Goal: Information Seeking & Learning: Check status

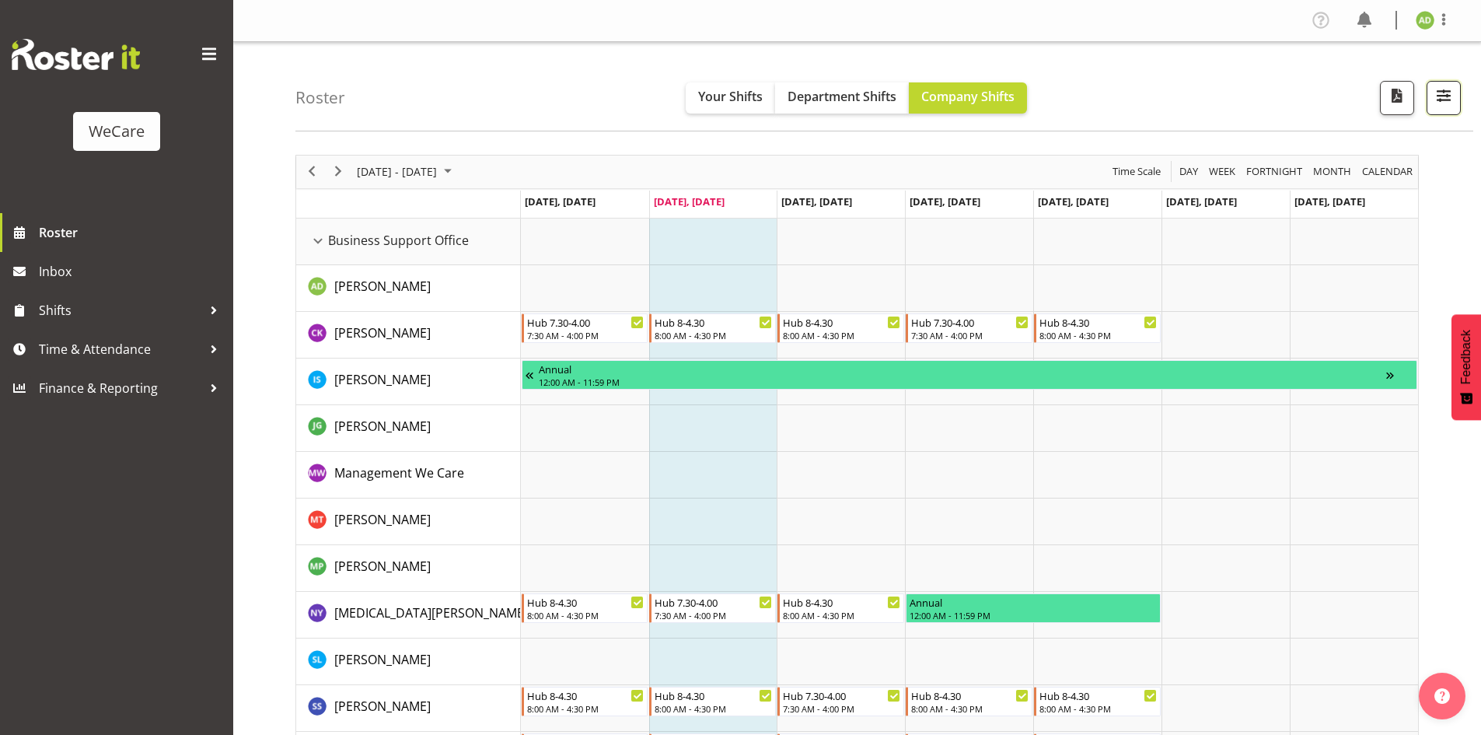
click at [1437, 95] on span "button" at bounding box center [1444, 96] width 20 height 20
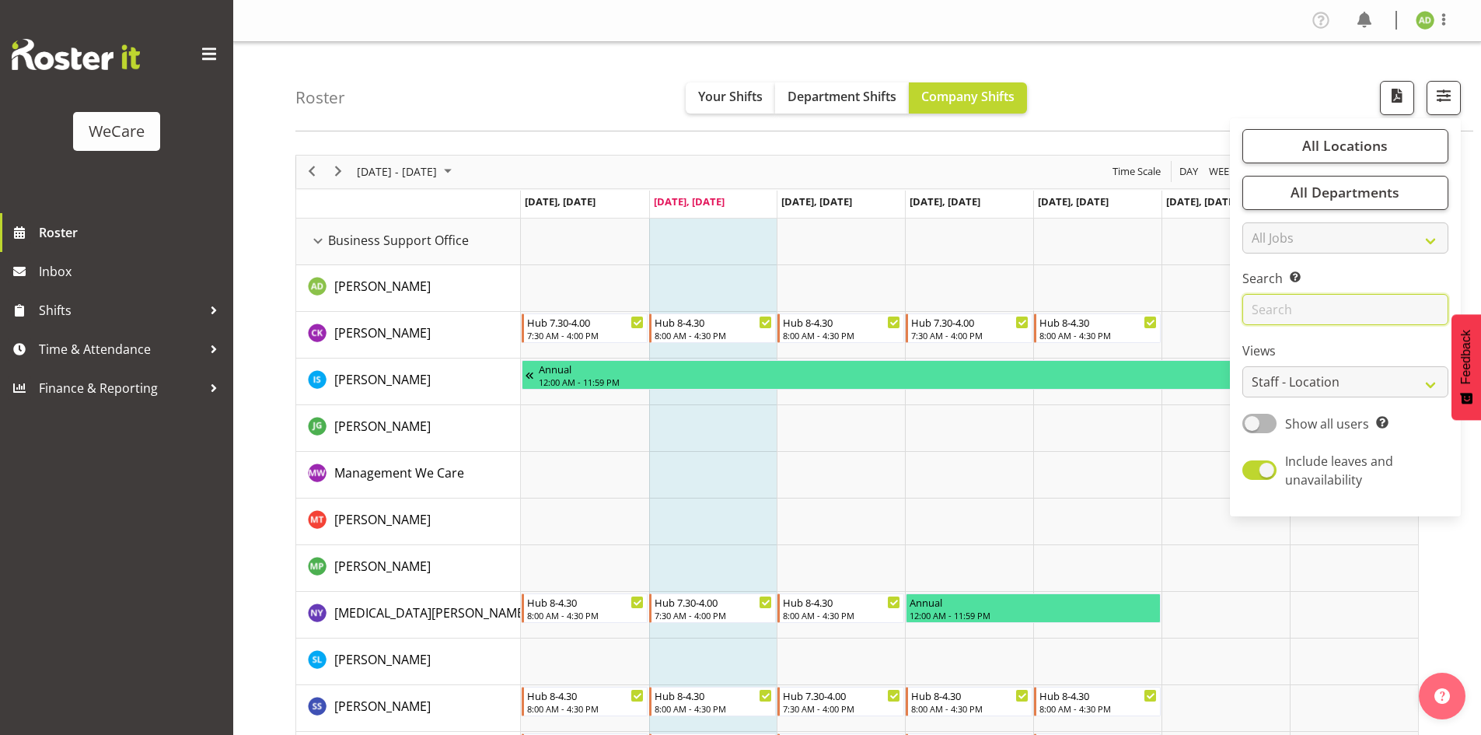
click at [1280, 298] on input "text" at bounding box center [1345, 309] width 206 height 31
type input "s"
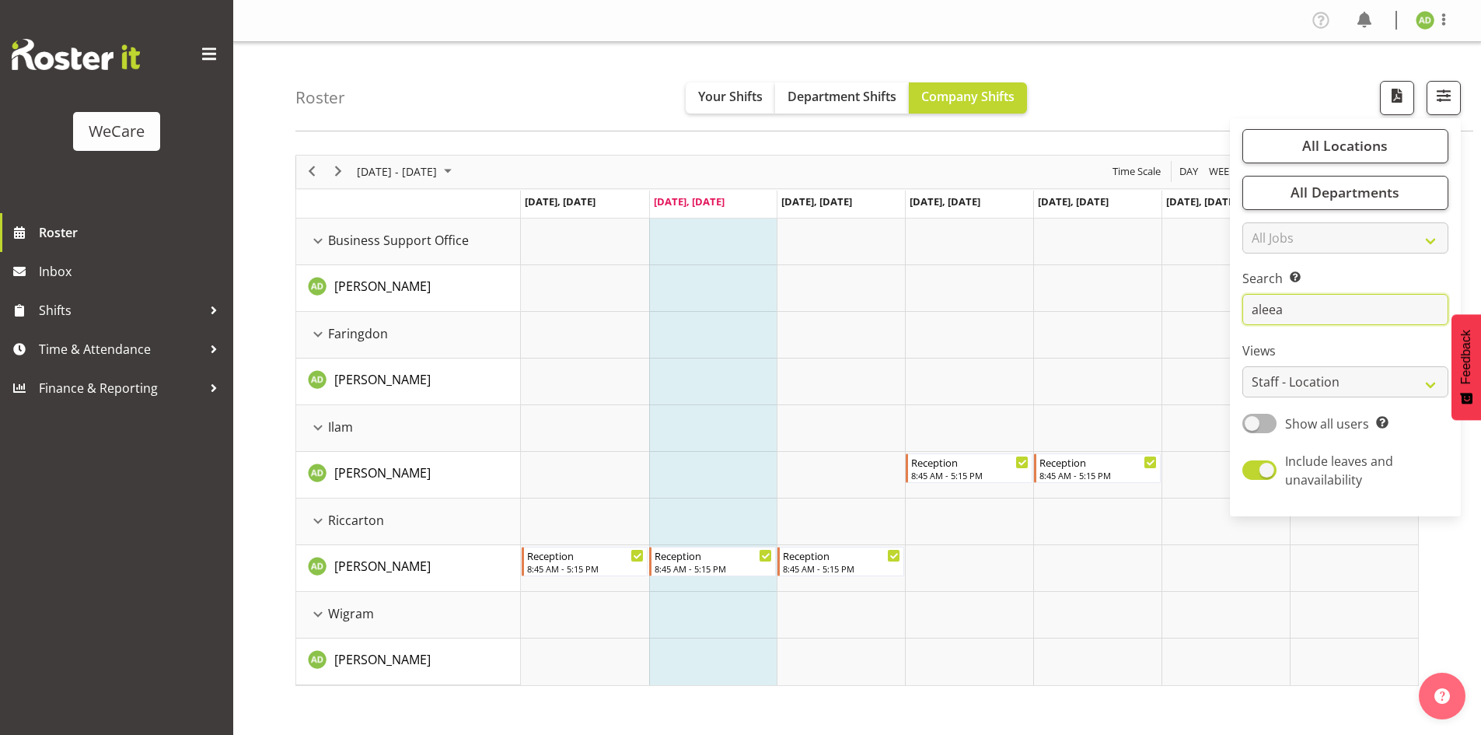
type input "aleea"
click at [631, 135] on div "Roster Your Shifts Department Shifts Company Shifts All Locations Clear Busines…" at bounding box center [857, 403] width 1248 height 723
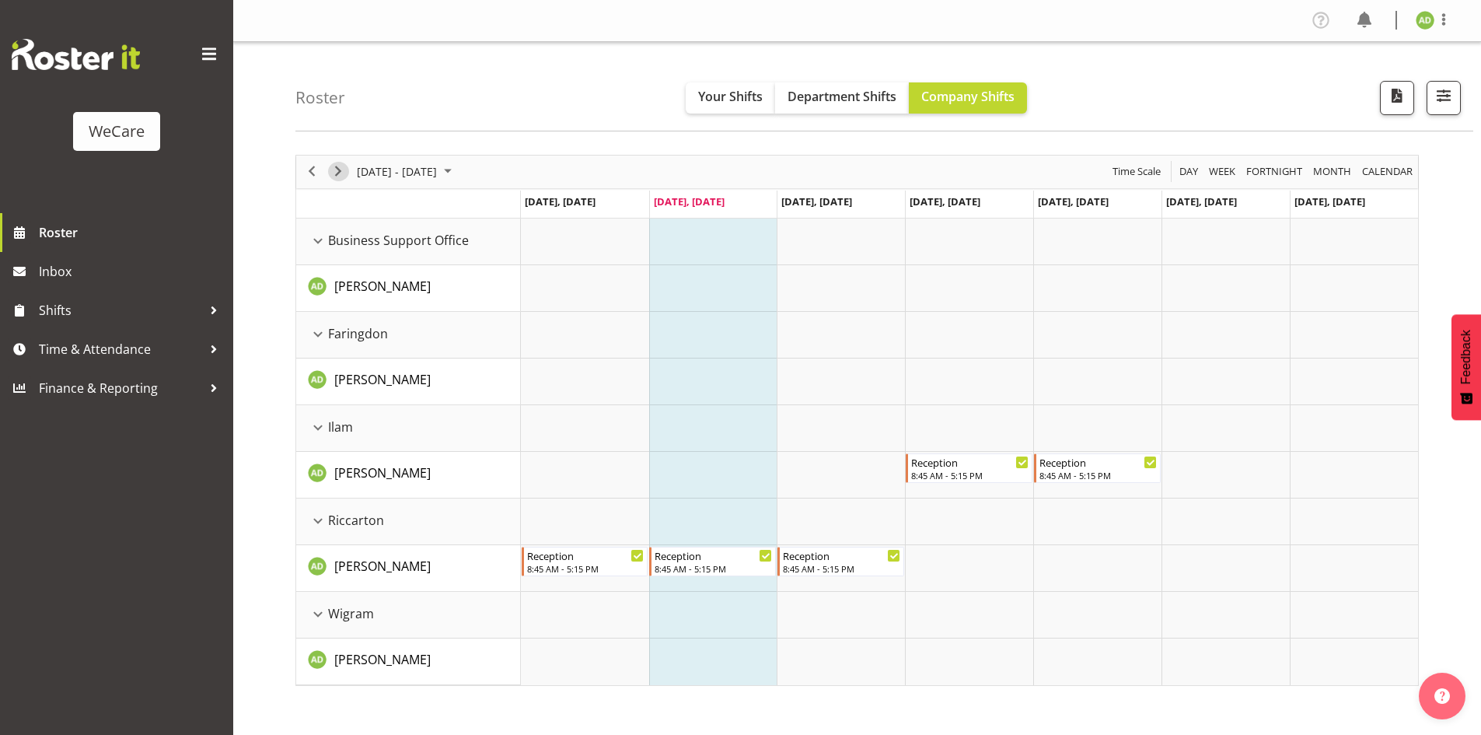
click at [337, 169] on span "Next" at bounding box center [338, 171] width 19 height 19
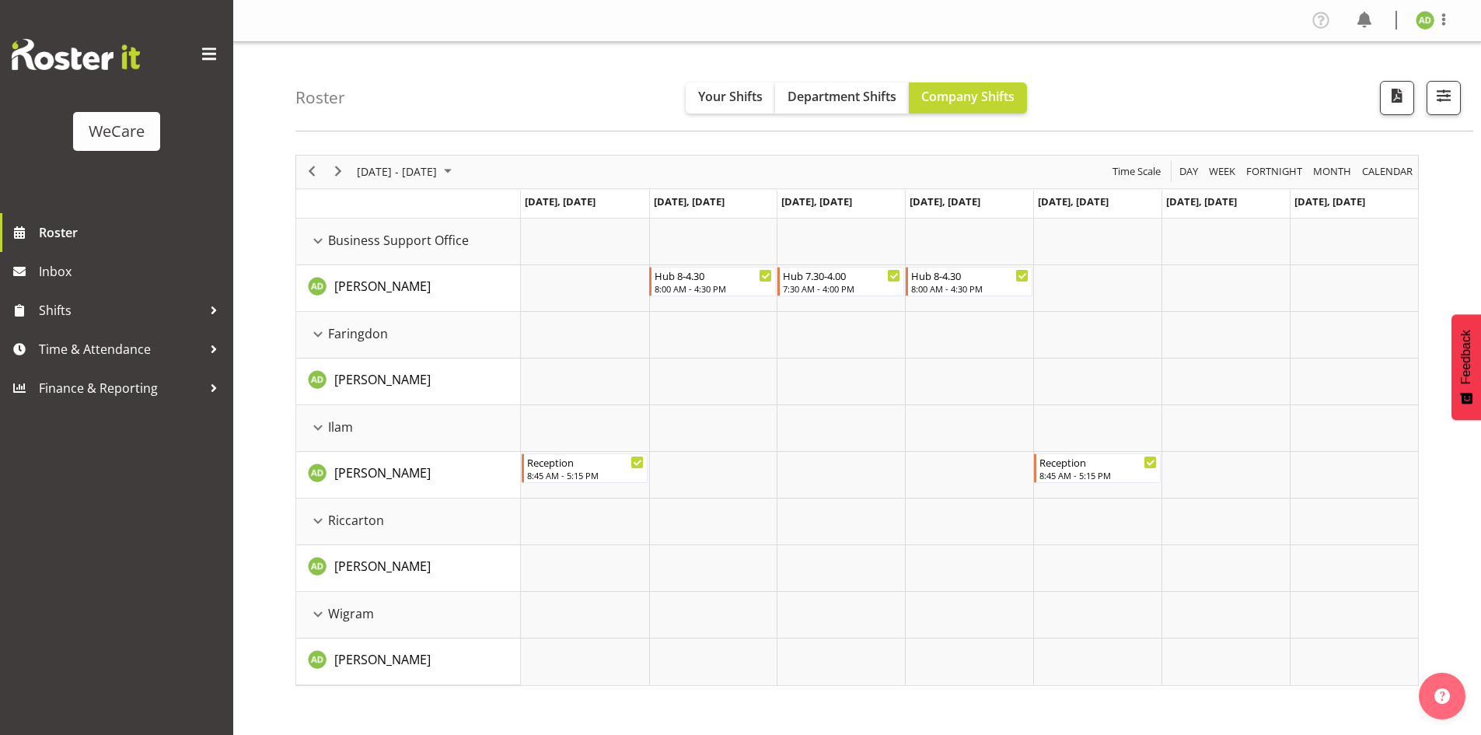
click at [308, 161] on div "previous period" at bounding box center [312, 171] width 26 height 33
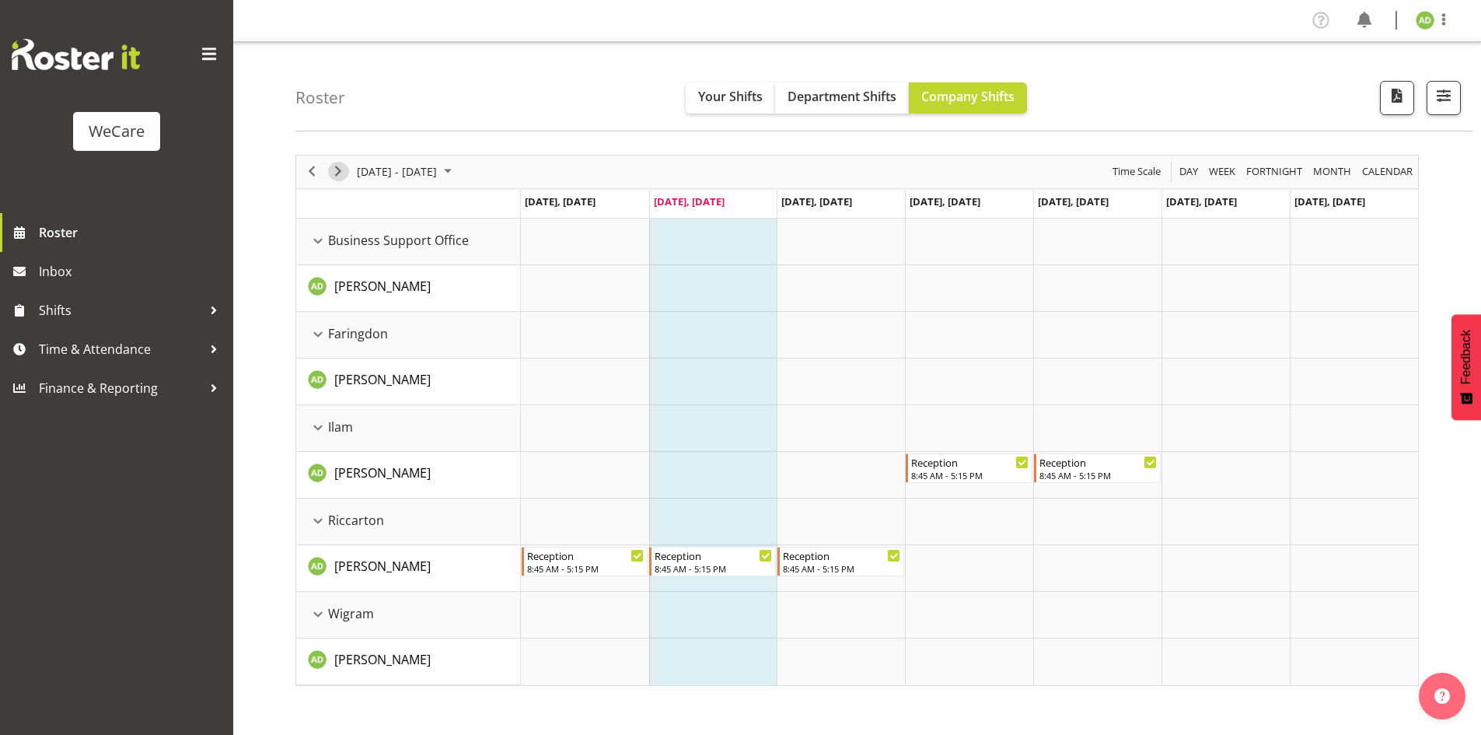
click at [327, 175] on div "next period" at bounding box center [338, 171] width 26 height 33
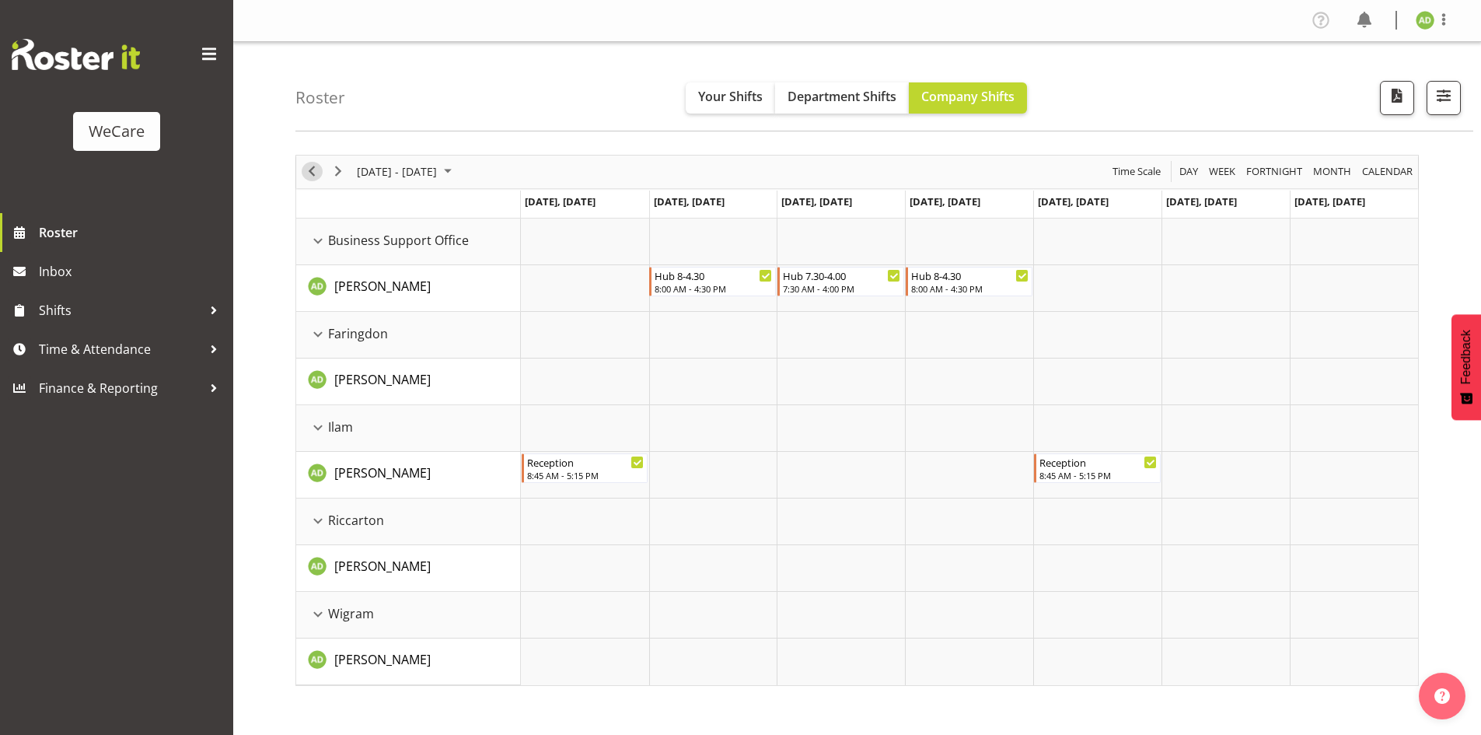
click at [301, 165] on div "previous period" at bounding box center [312, 171] width 26 height 33
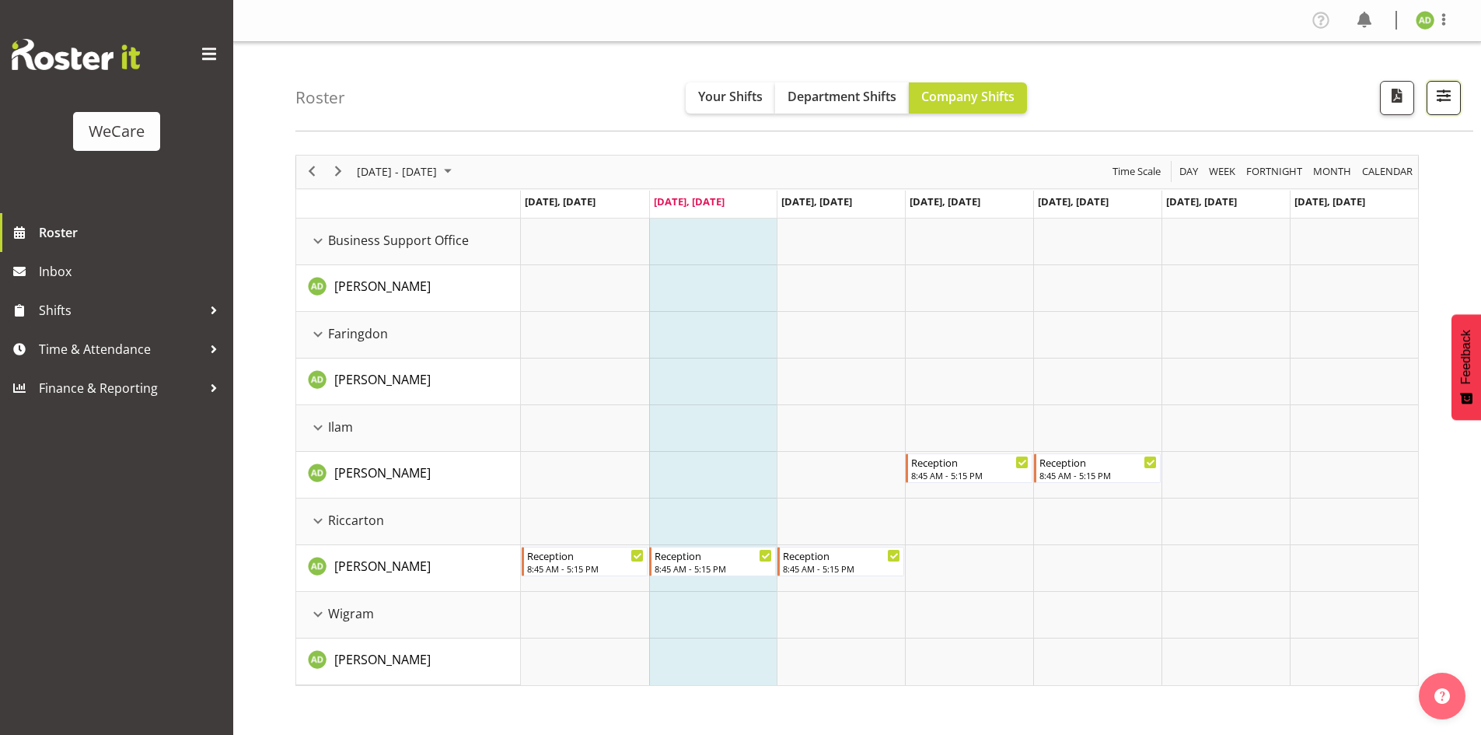
click at [1449, 96] on span "button" at bounding box center [1444, 96] width 20 height 20
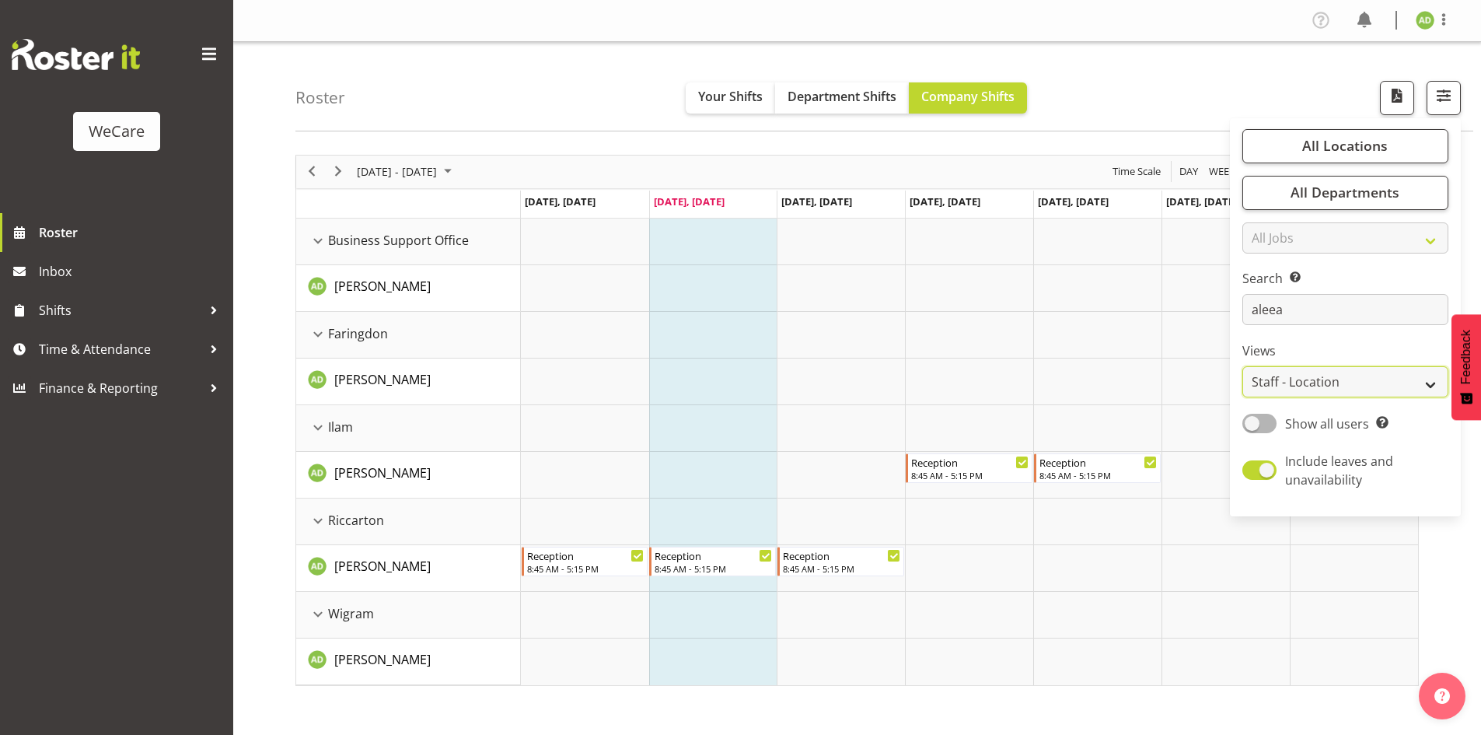
click at [1382, 386] on select "Staff Role Shift - Horizontal Shift - Vertical Staff - Location" at bounding box center [1345, 381] width 206 height 31
select select "role"
click at [1243, 366] on select "Staff Role Shift - Horizontal Shift - Vertical Staff - Location" at bounding box center [1345, 381] width 206 height 31
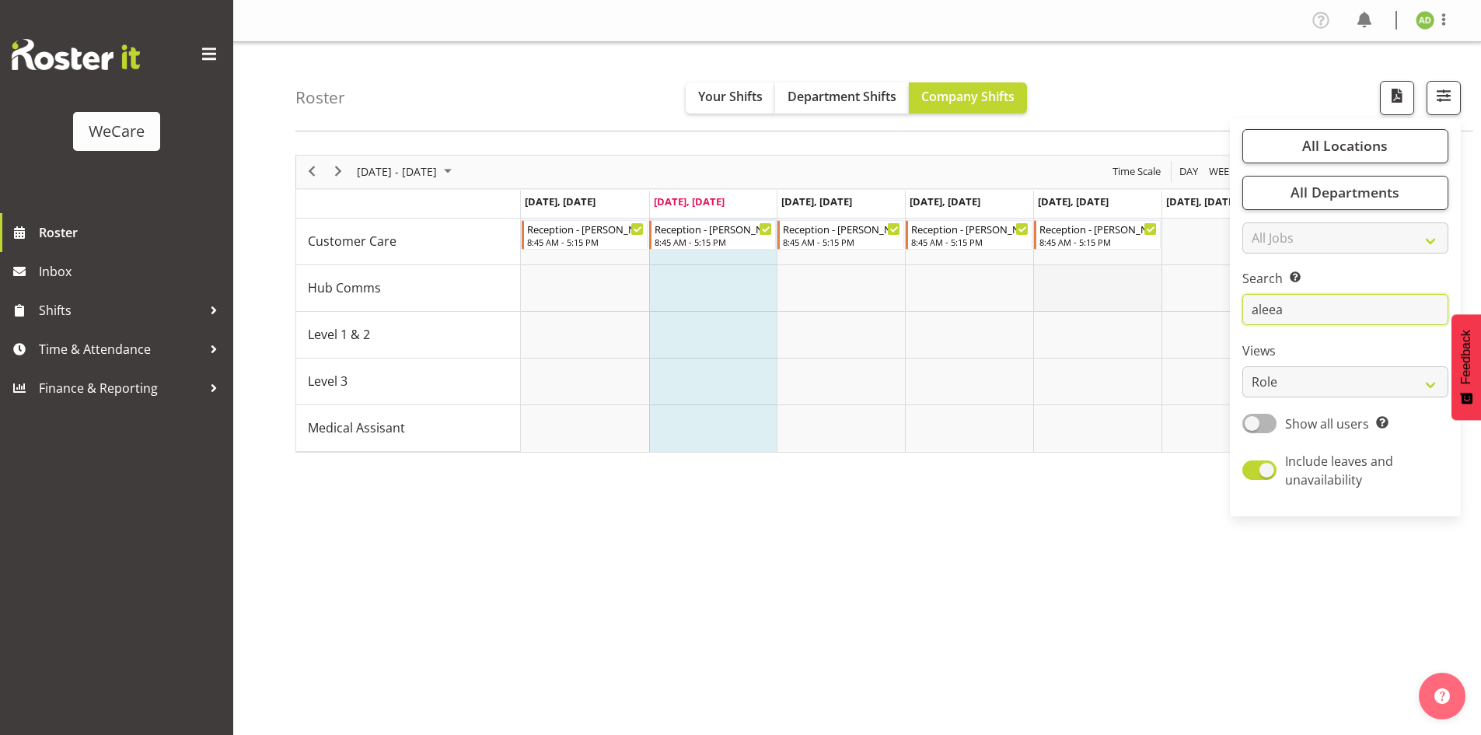
drag, startPoint x: 1323, startPoint y: 304, endPoint x: 1158, endPoint y: 304, distance: 165.6
click at [1158, 304] on div "Roster Your Shifts Department Shifts Company Shifts All Locations Clear Busines…" at bounding box center [857, 403] width 1248 height 723
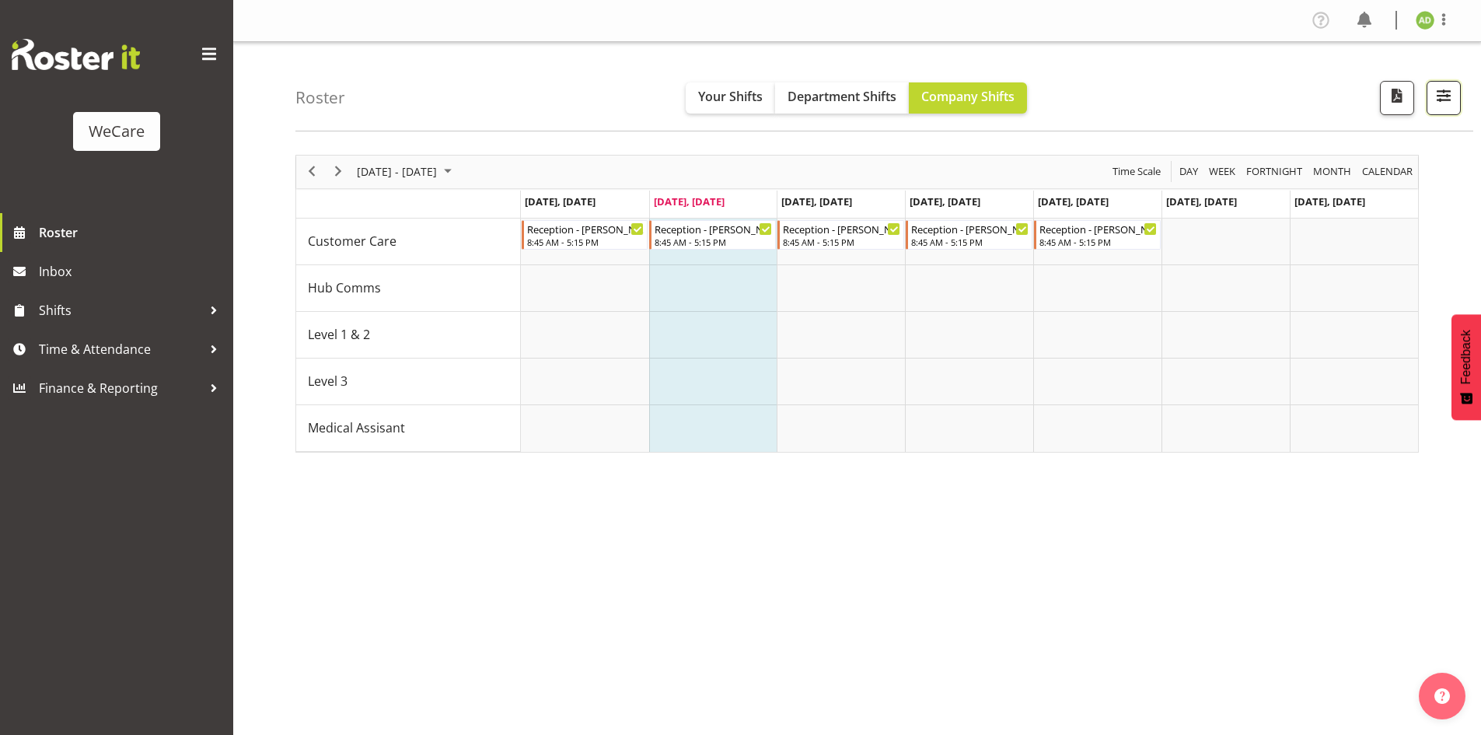
click at [1439, 94] on span "button" at bounding box center [1444, 96] width 20 height 20
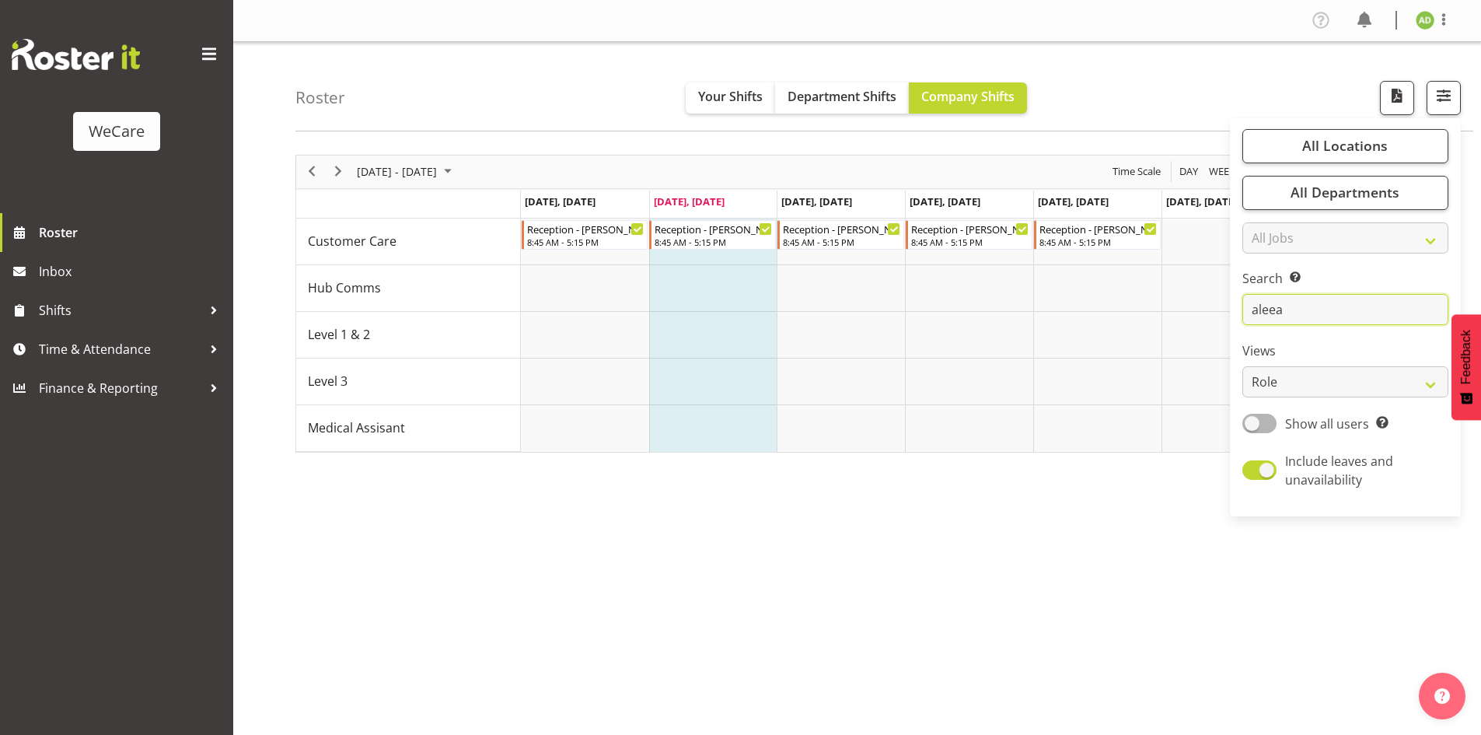
click at [1282, 309] on input "aleea" at bounding box center [1345, 309] width 206 height 31
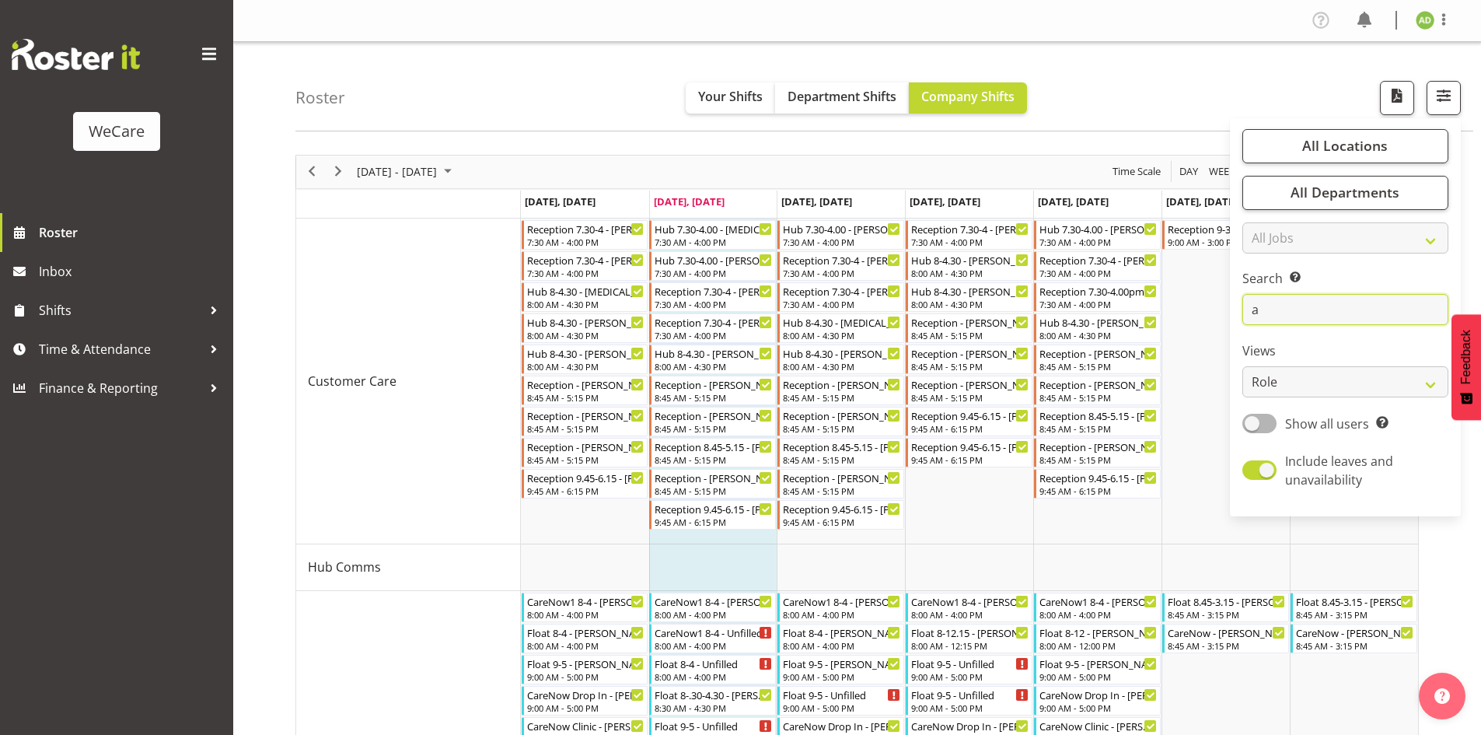
type input "a"
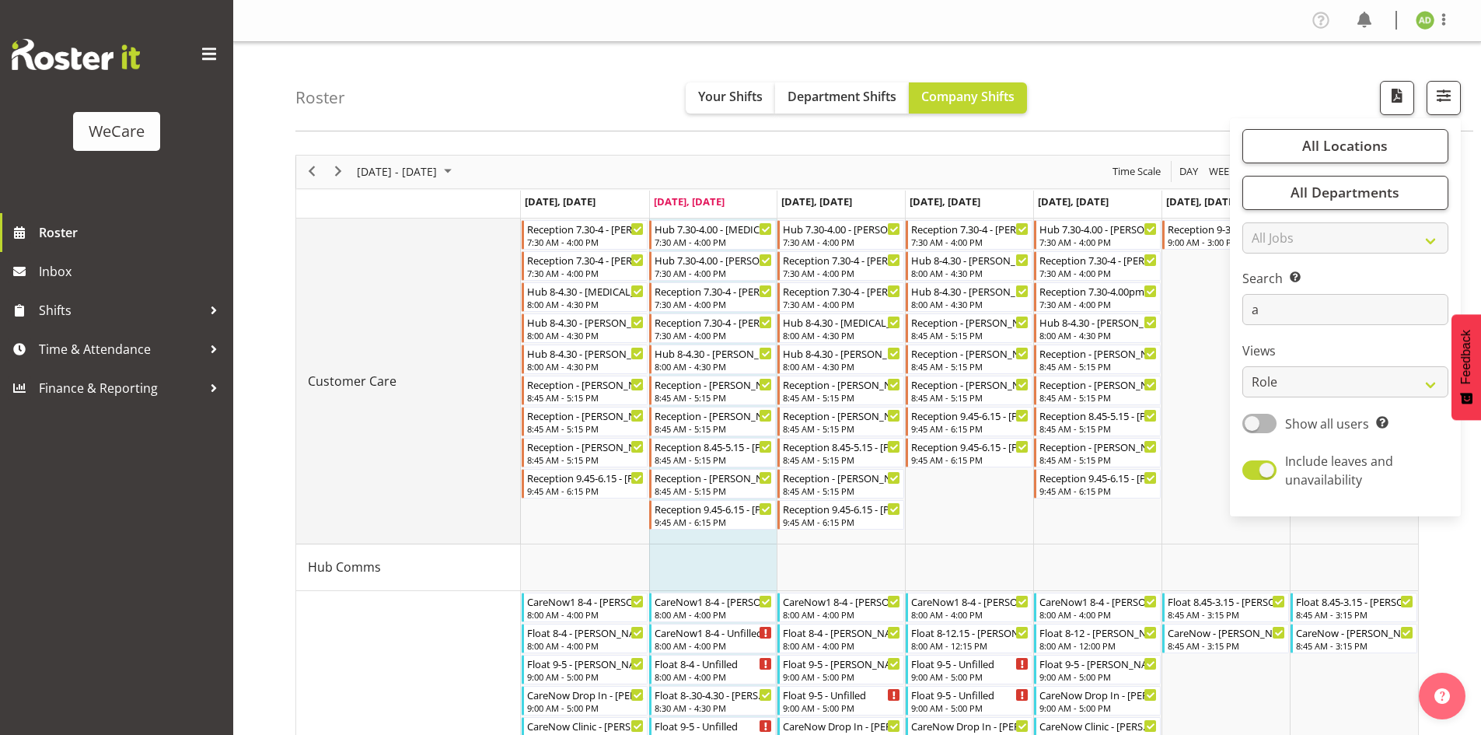
click at [407, 340] on td "Customer Care" at bounding box center [408, 381] width 225 height 326
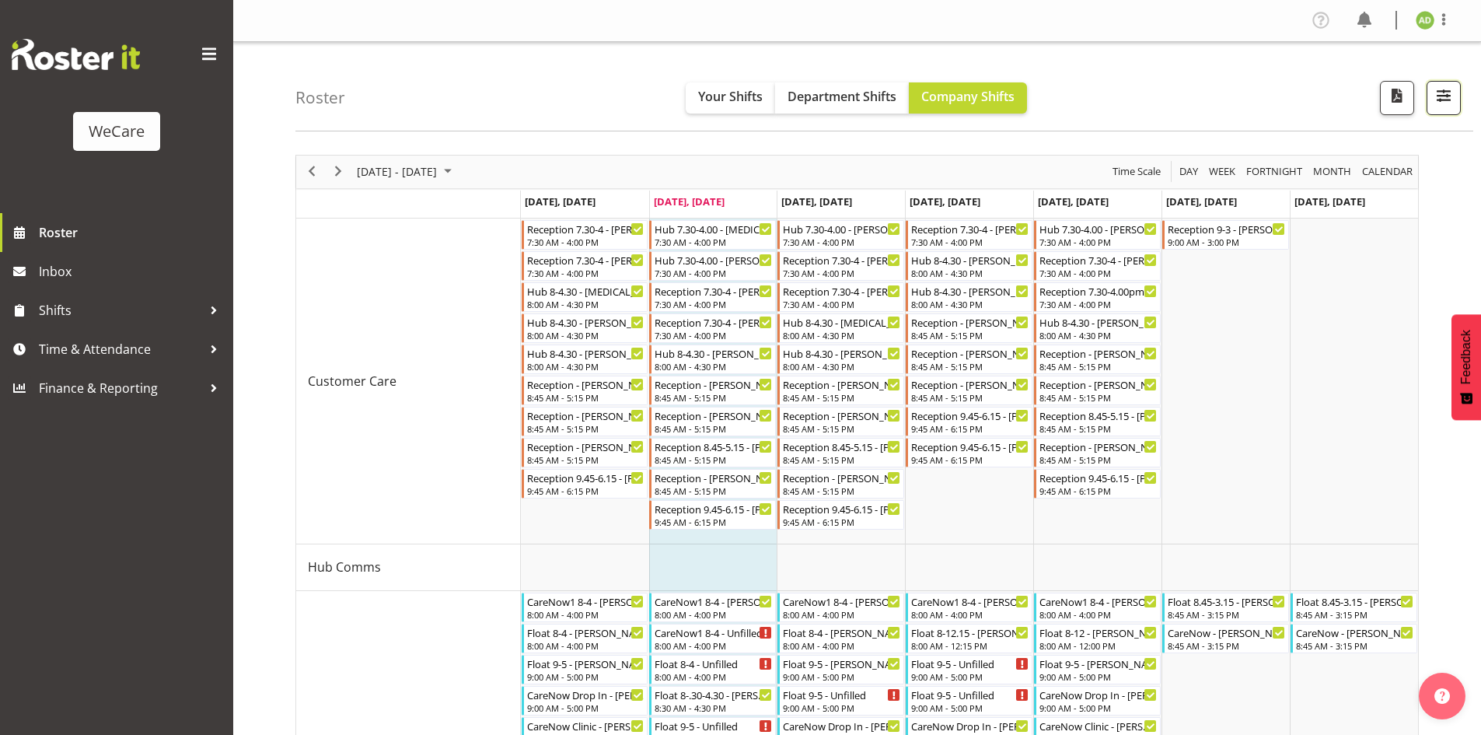
click at [1441, 106] on span "button" at bounding box center [1444, 96] width 20 height 20
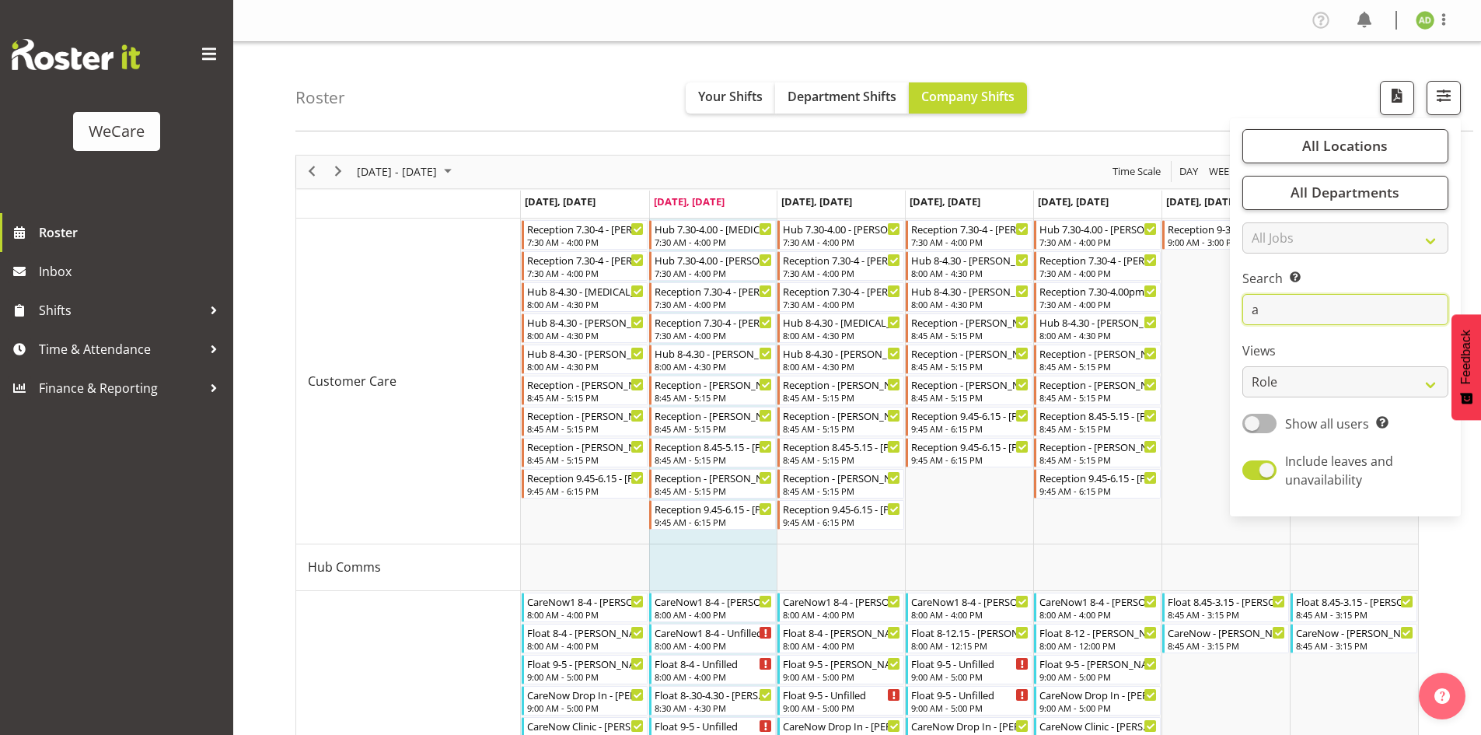
click at [1281, 319] on input "a" at bounding box center [1345, 309] width 206 height 31
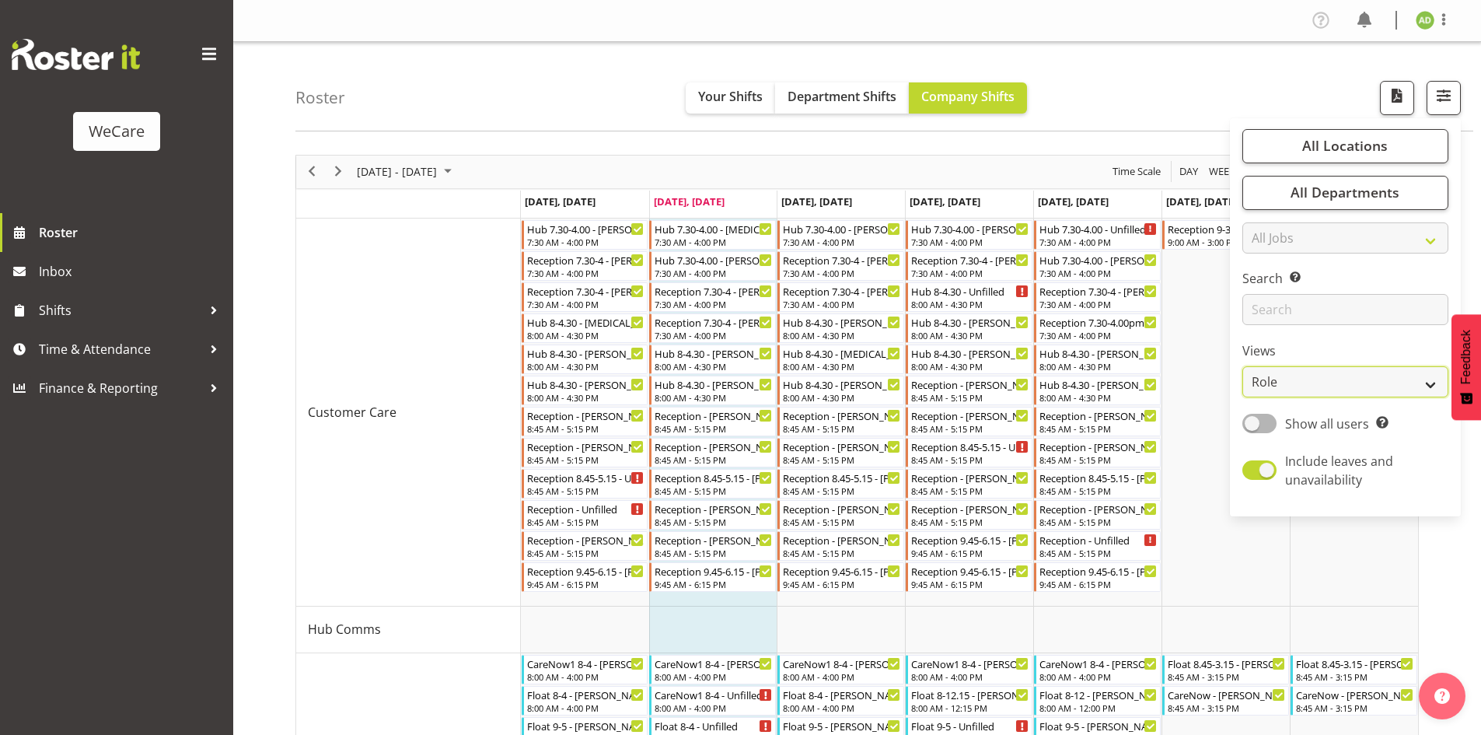
click at [1280, 378] on select "Staff Role Shift - Horizontal Shift - Vertical Staff - Location" at bounding box center [1345, 381] width 206 height 31
click at [1224, 367] on td "Timeline Week of August 26, 2025" at bounding box center [1225, 412] width 128 height 388
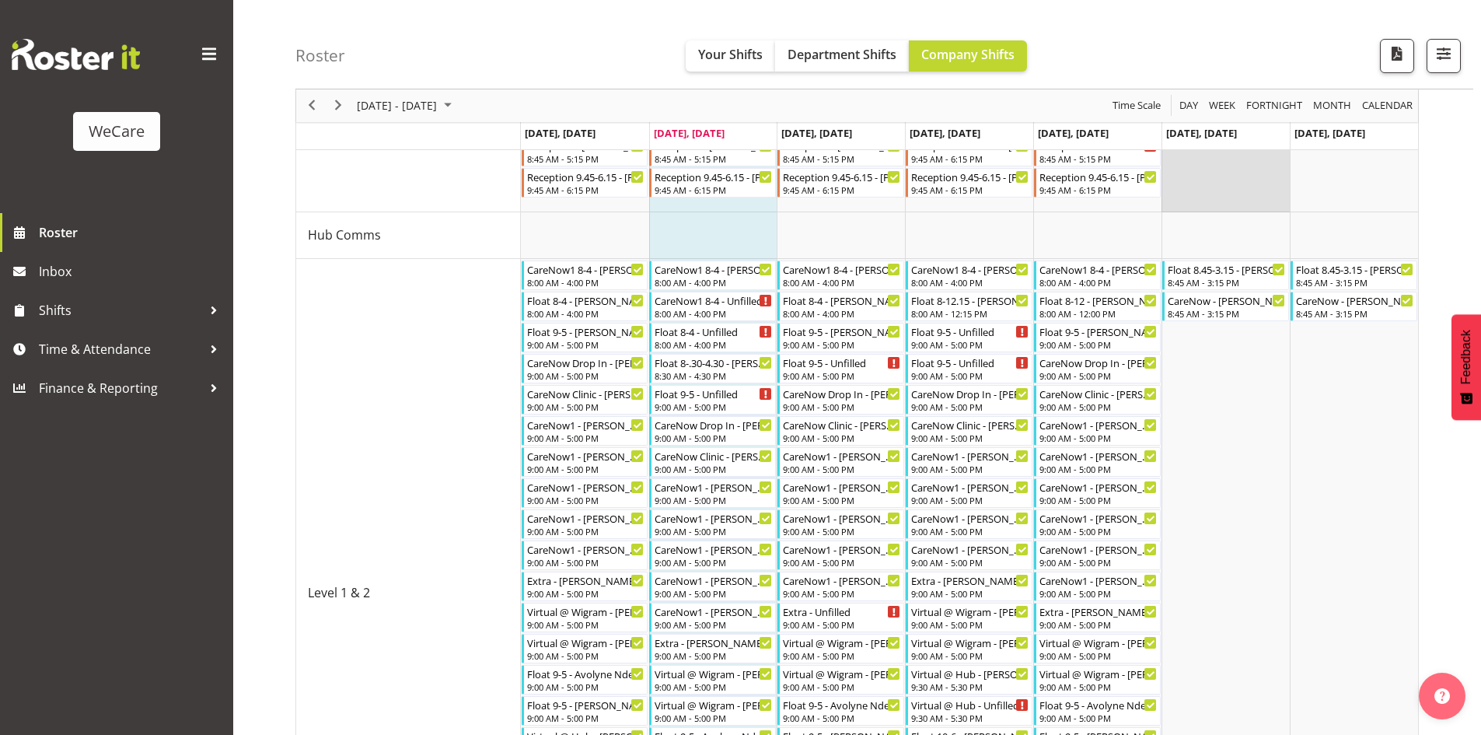
scroll to position [408, 0]
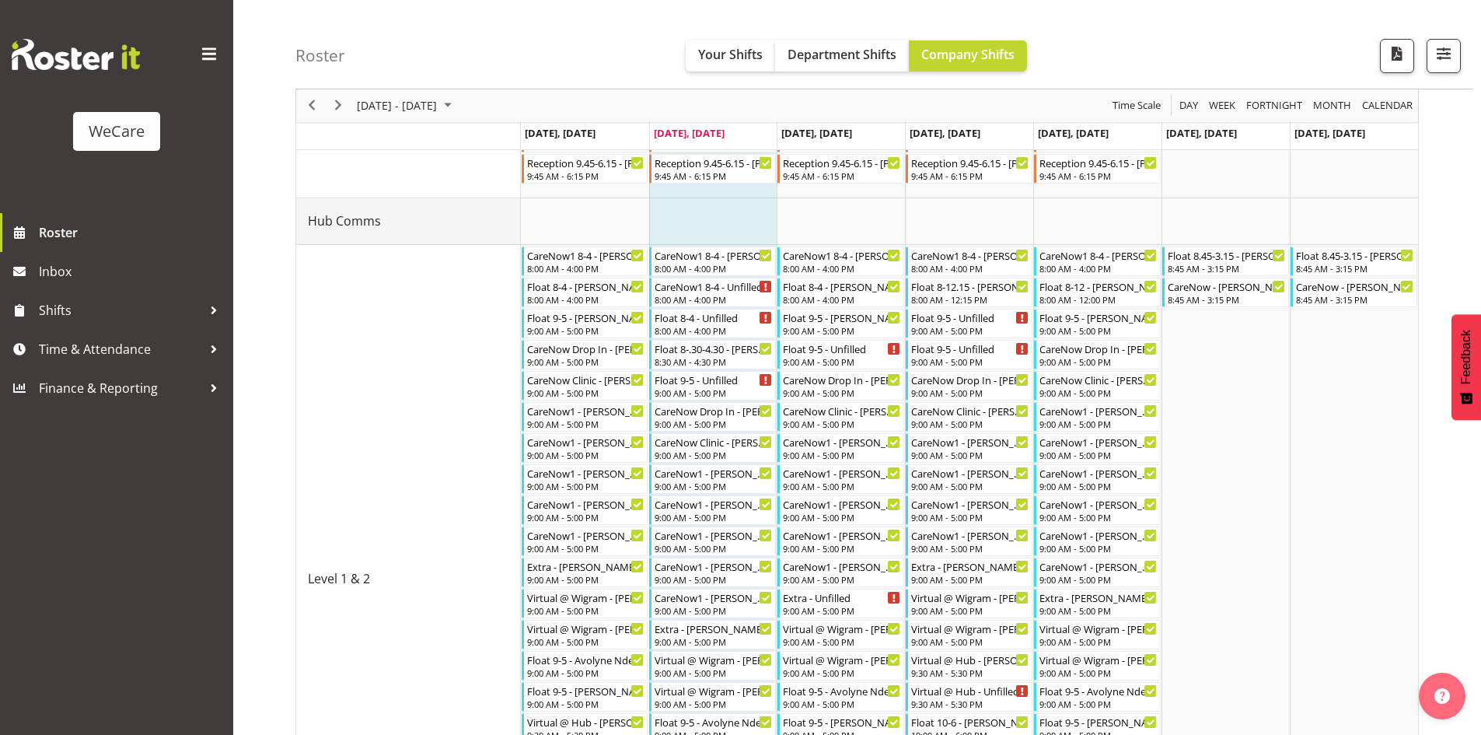
click at [463, 225] on div "Hub Comms" at bounding box center [414, 220] width 212 height 19
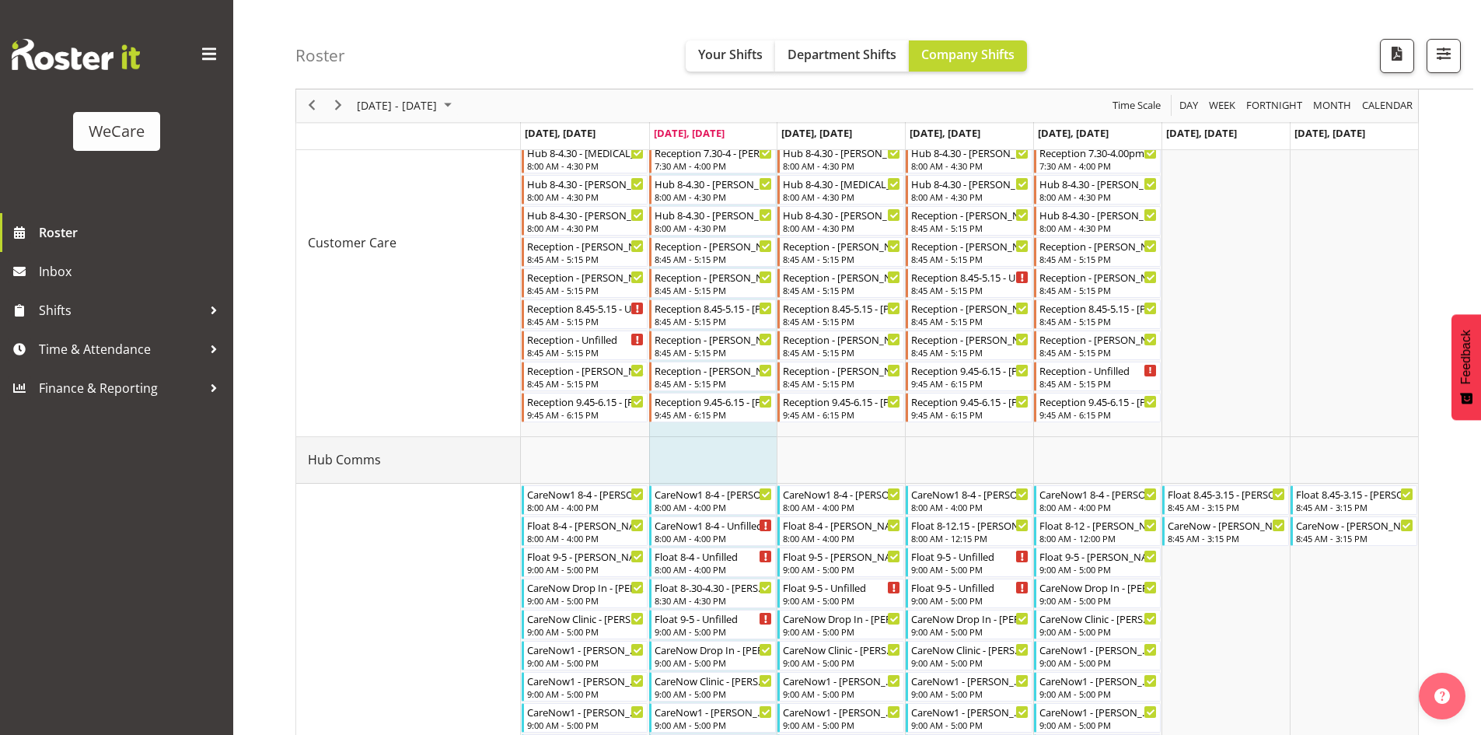
scroll to position [181, 0]
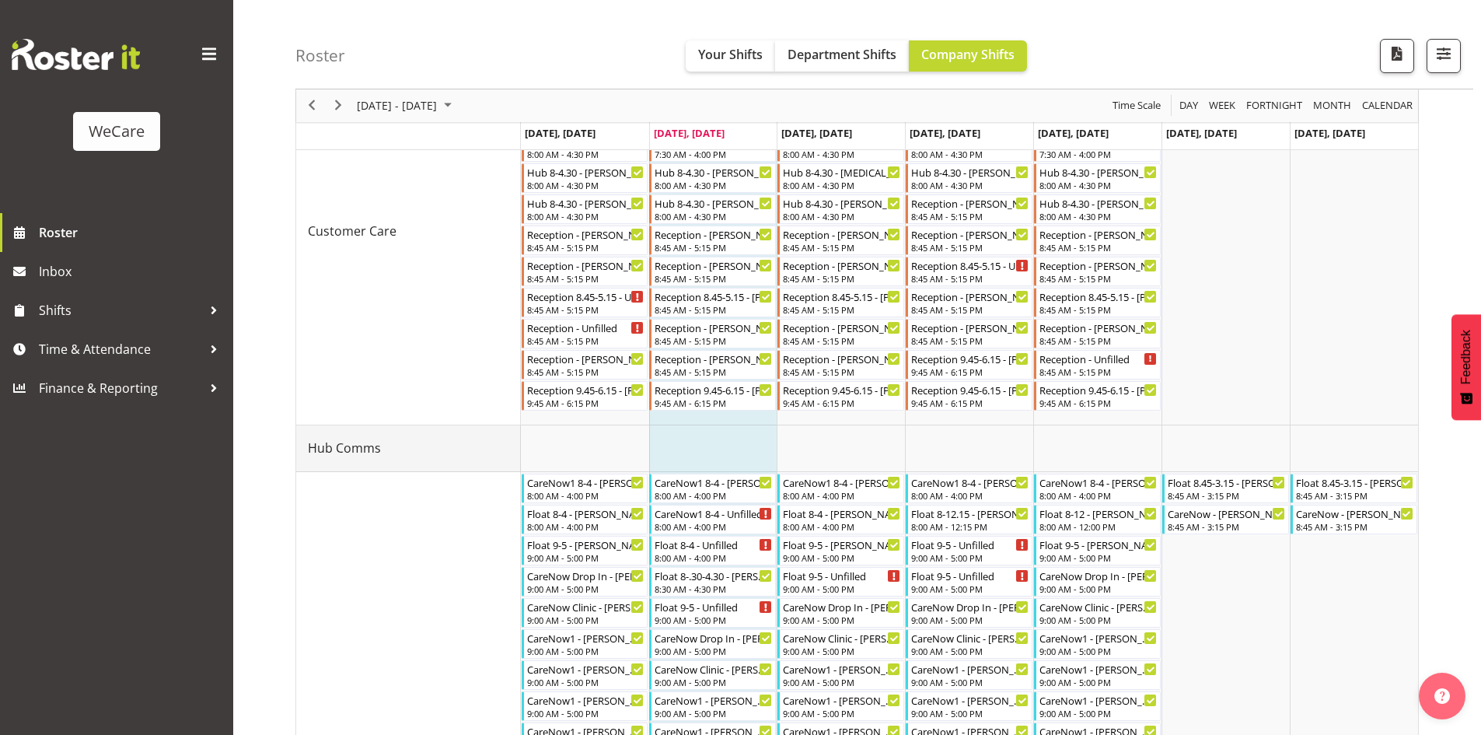
click at [432, 428] on td "Hub Comms" at bounding box center [408, 448] width 225 height 47
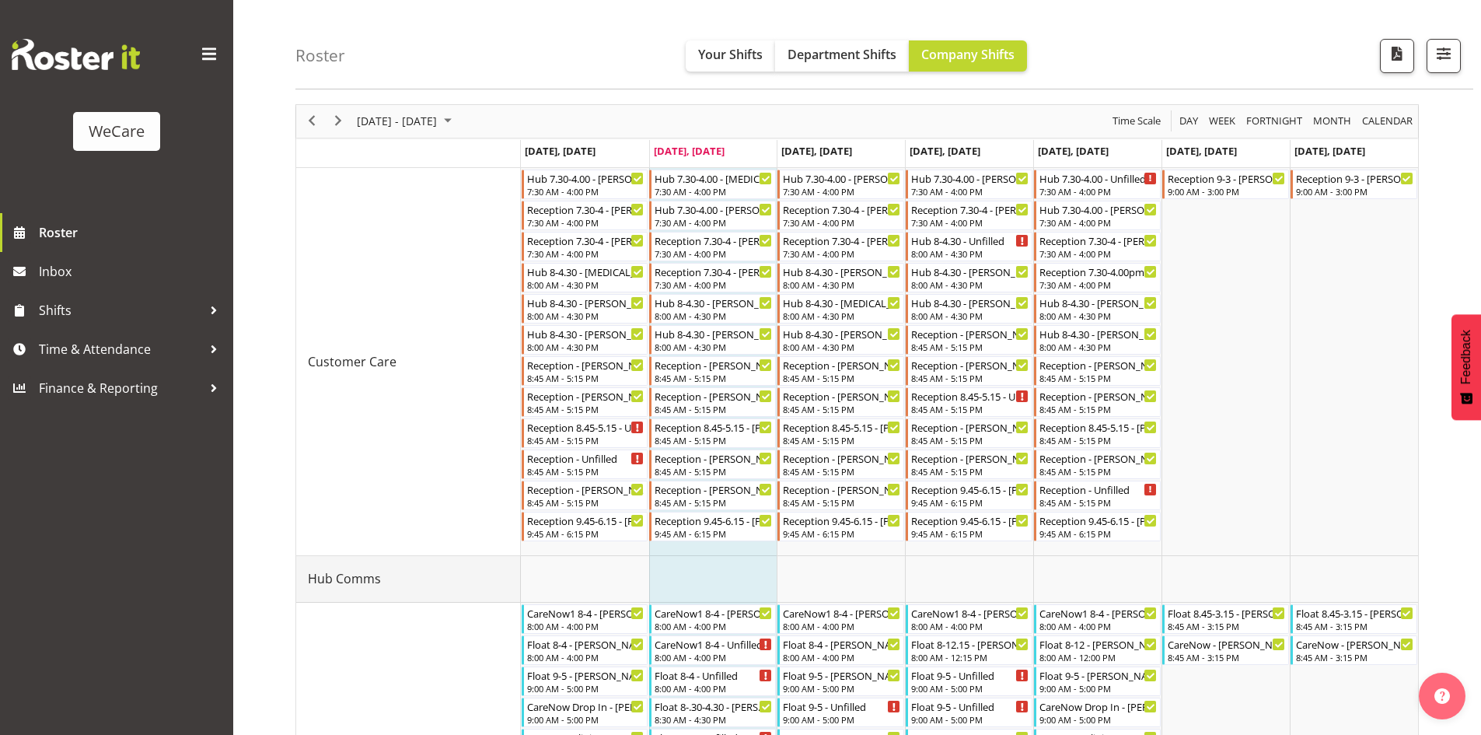
scroll to position [0, 0]
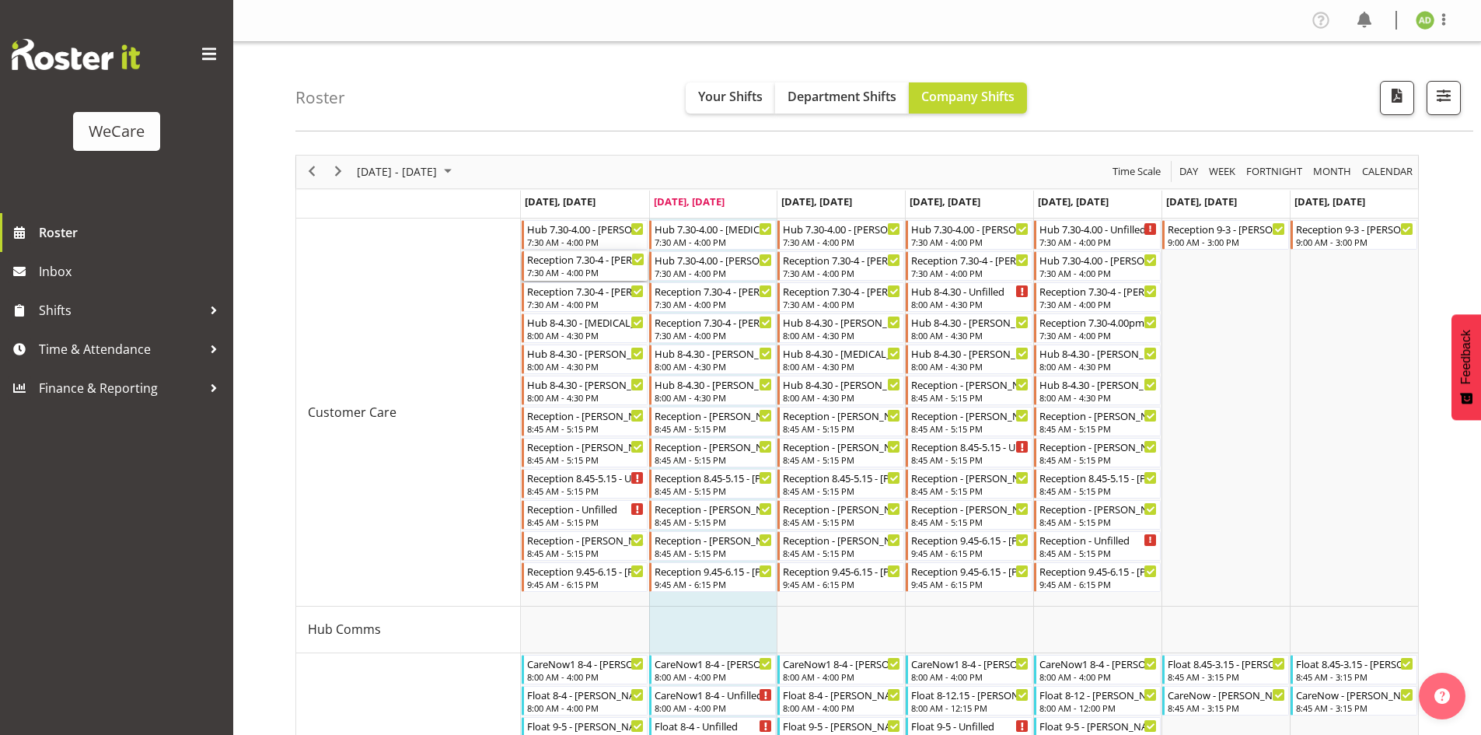
click at [616, 260] on div "Reception 7.30-4 - [PERSON_NAME]" at bounding box center [586, 259] width 118 height 16
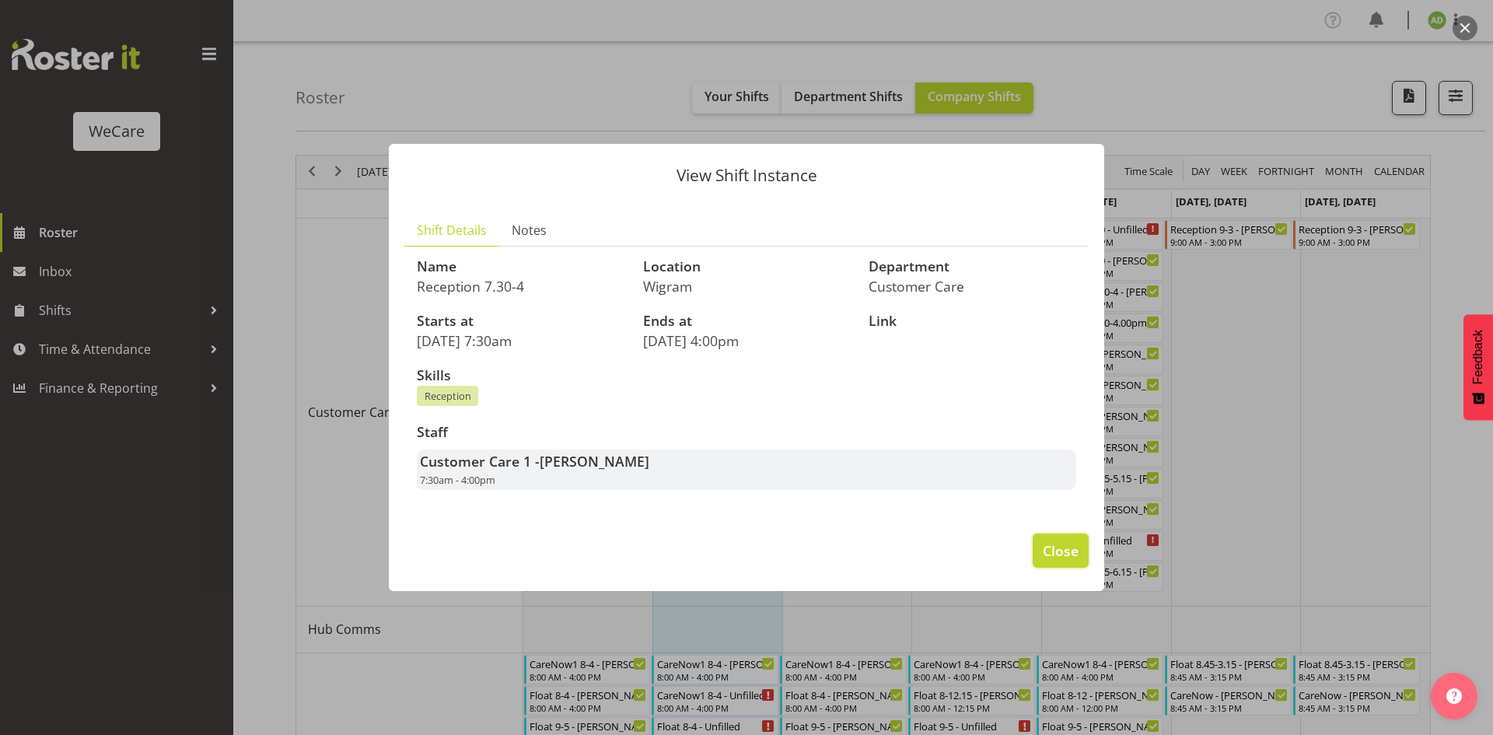
click at [1069, 554] on span "Close" at bounding box center [1060, 550] width 36 height 20
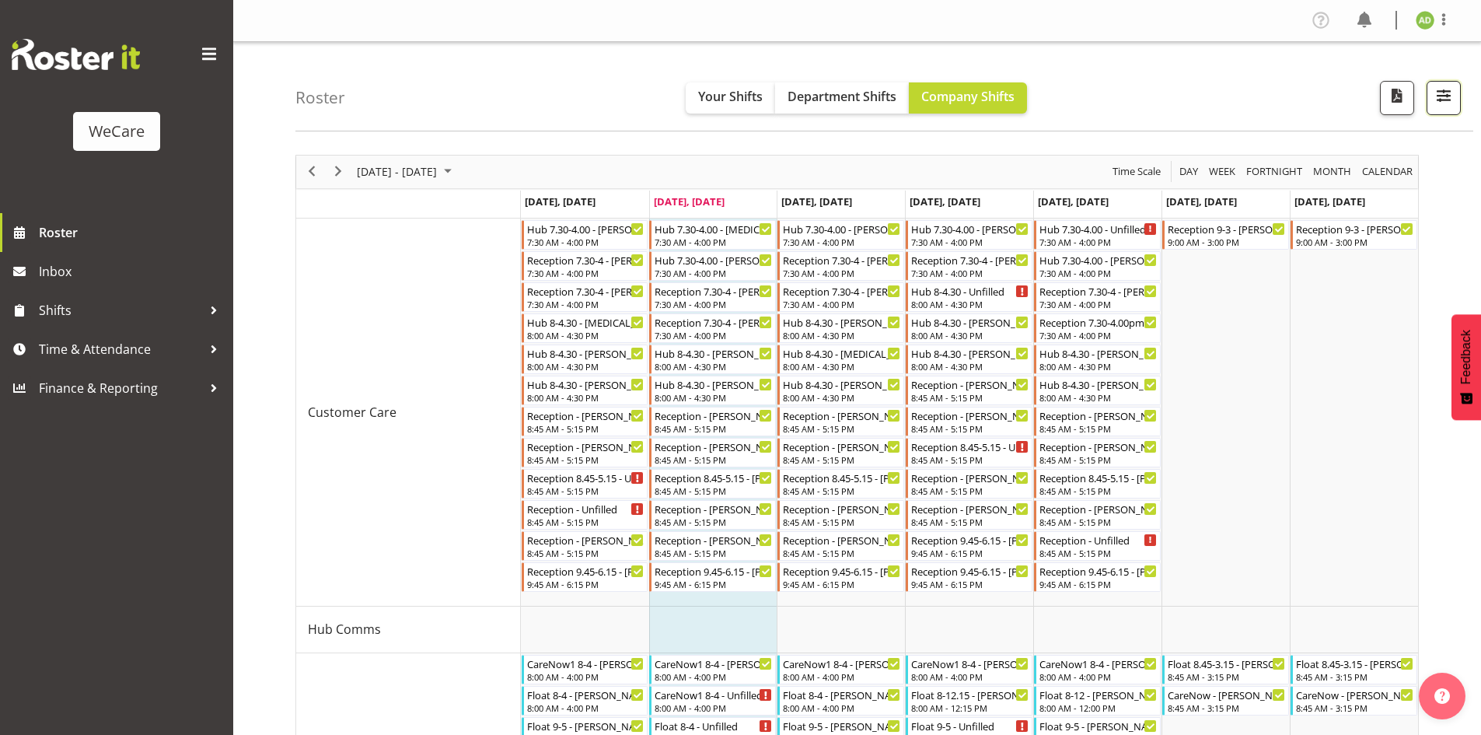
click at [1436, 96] on span "button" at bounding box center [1444, 96] width 20 height 20
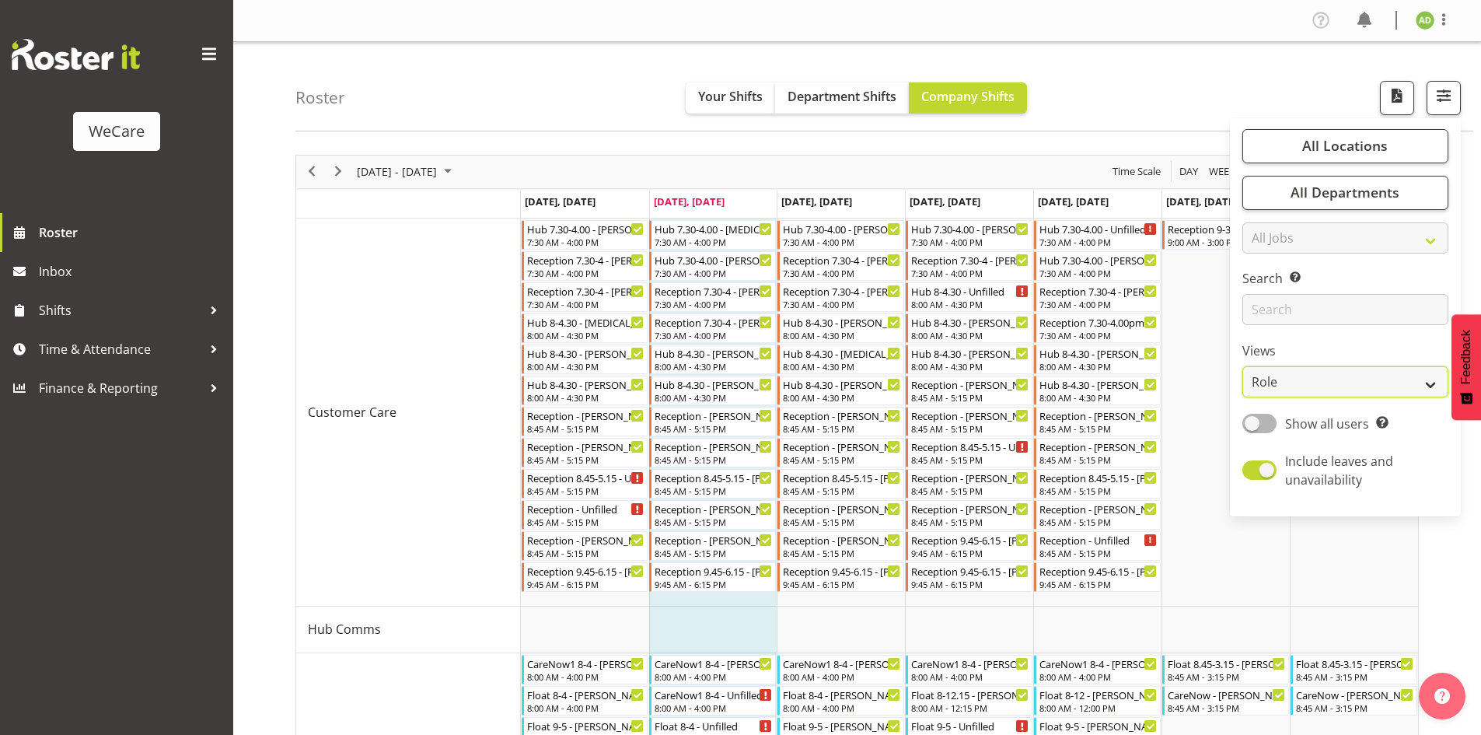
click at [1295, 372] on select "Staff Role Shift - Horizontal Shift - Vertical Staff - Location" at bounding box center [1345, 381] width 206 height 31
click at [1243, 366] on select "Staff Role Shift - Horizontal Shift - Vertical Staff - Location" at bounding box center [1345, 381] width 206 height 31
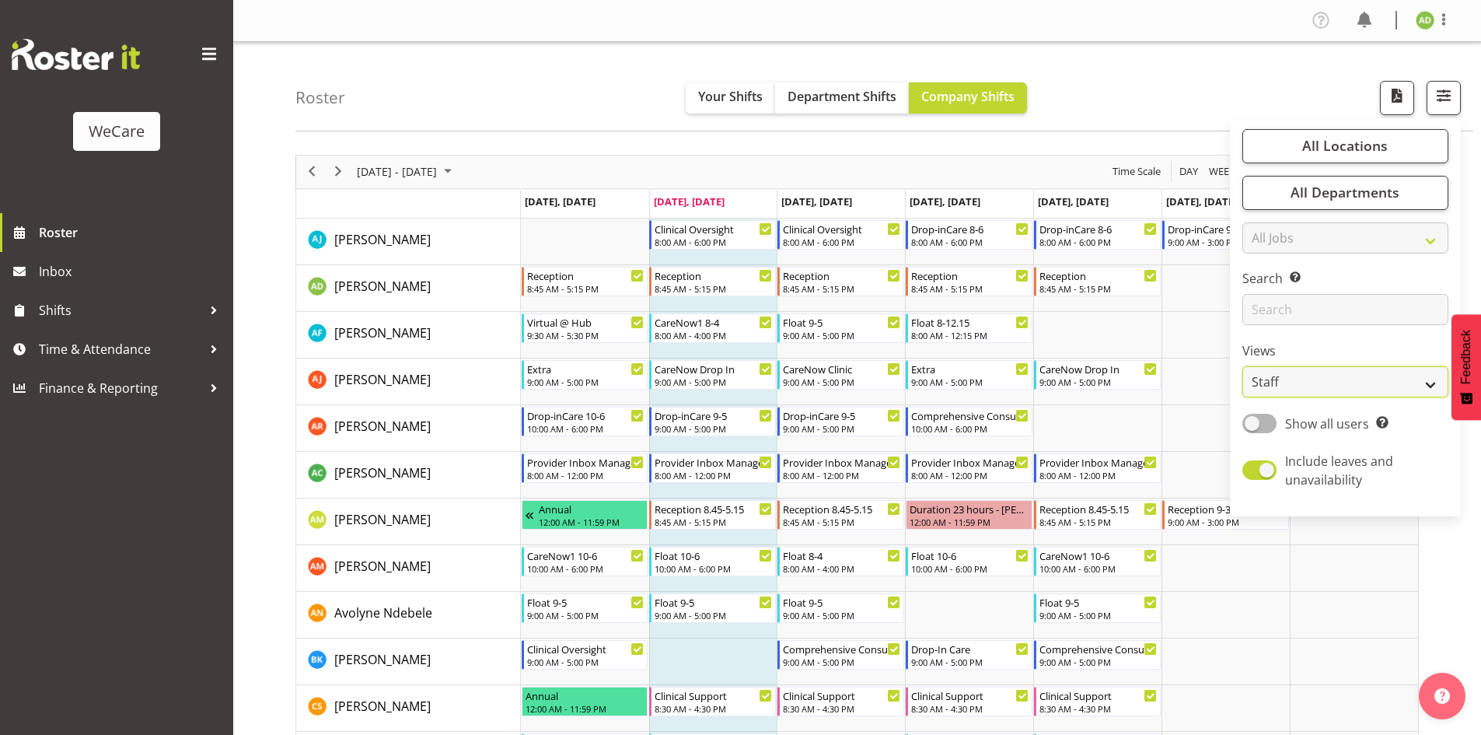
click at [1308, 379] on select "Staff Role Shift - Horizontal Shift - Vertical Staff - Location" at bounding box center [1345, 381] width 206 height 31
click at [1243, 366] on select "Staff Role Shift - Horizontal Shift - Vertical Staff - Location" at bounding box center [1345, 381] width 206 height 31
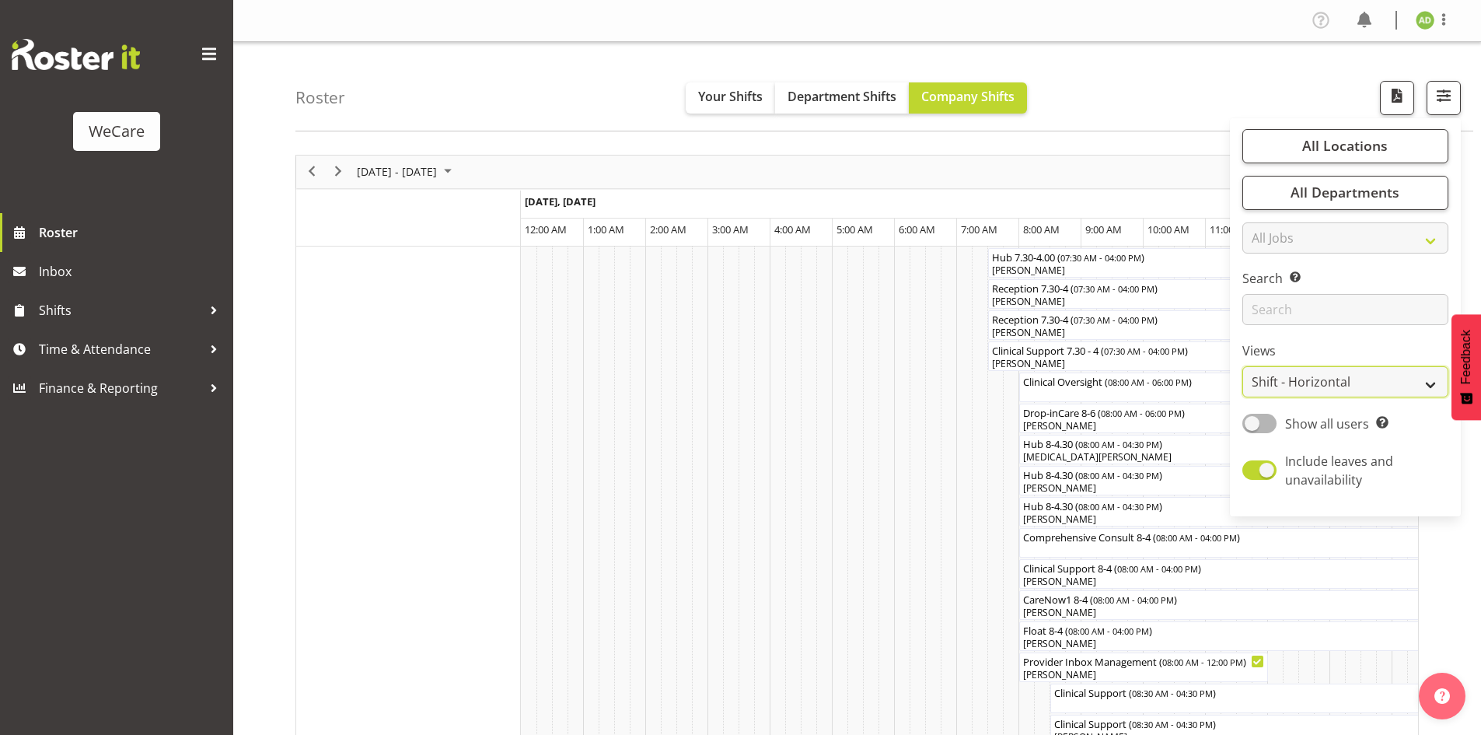
click at [1290, 389] on select "Staff Role Shift - Horizontal Shift - Vertical Staff - Location" at bounding box center [1345, 381] width 206 height 31
click at [1243, 366] on select "Staff Role Shift - Horizontal Shift - Vertical Staff - Location" at bounding box center [1345, 381] width 206 height 31
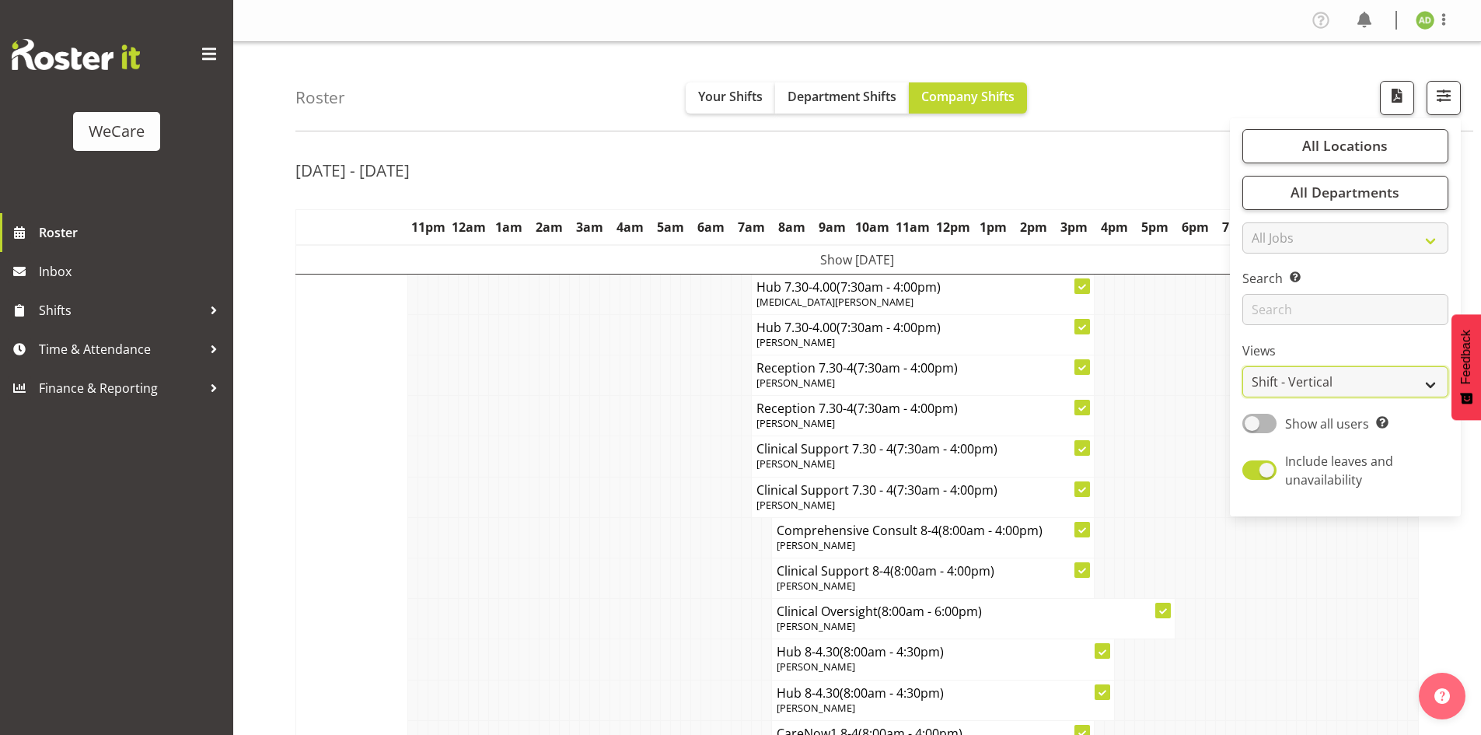
click at [1318, 389] on select "Staff Role Shift - Horizontal Shift - Vertical Staff - Location" at bounding box center [1345, 381] width 206 height 31
select select "staff"
click at [1243, 366] on select "Staff Role Shift - Horizontal Shift - Vertical Staff - Location" at bounding box center [1345, 381] width 206 height 31
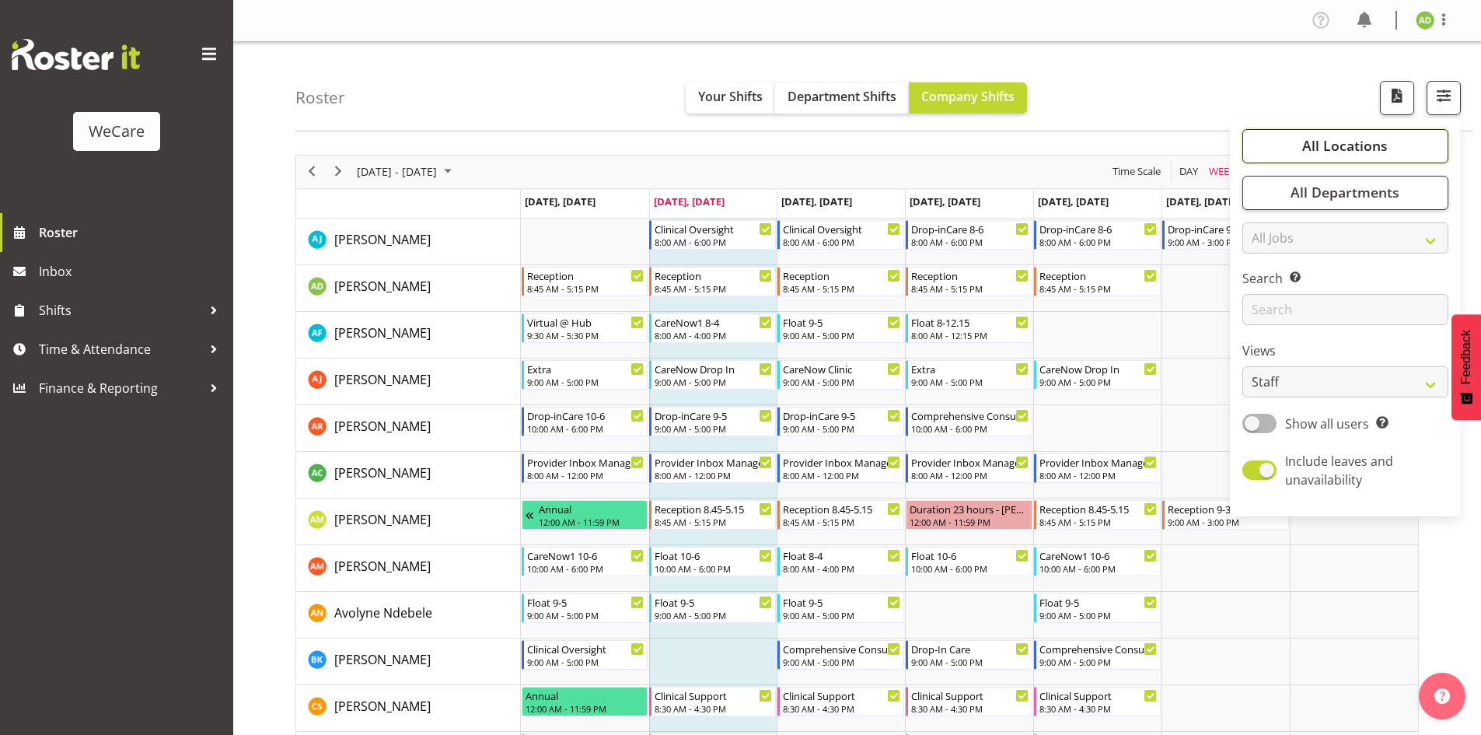
click at [1326, 144] on span "All Locations" at bounding box center [1345, 145] width 86 height 19
click at [1264, 296] on span at bounding box center [1261, 297] width 12 height 12
click at [1264, 296] on input "Riccarton" at bounding box center [1260, 297] width 10 height 10
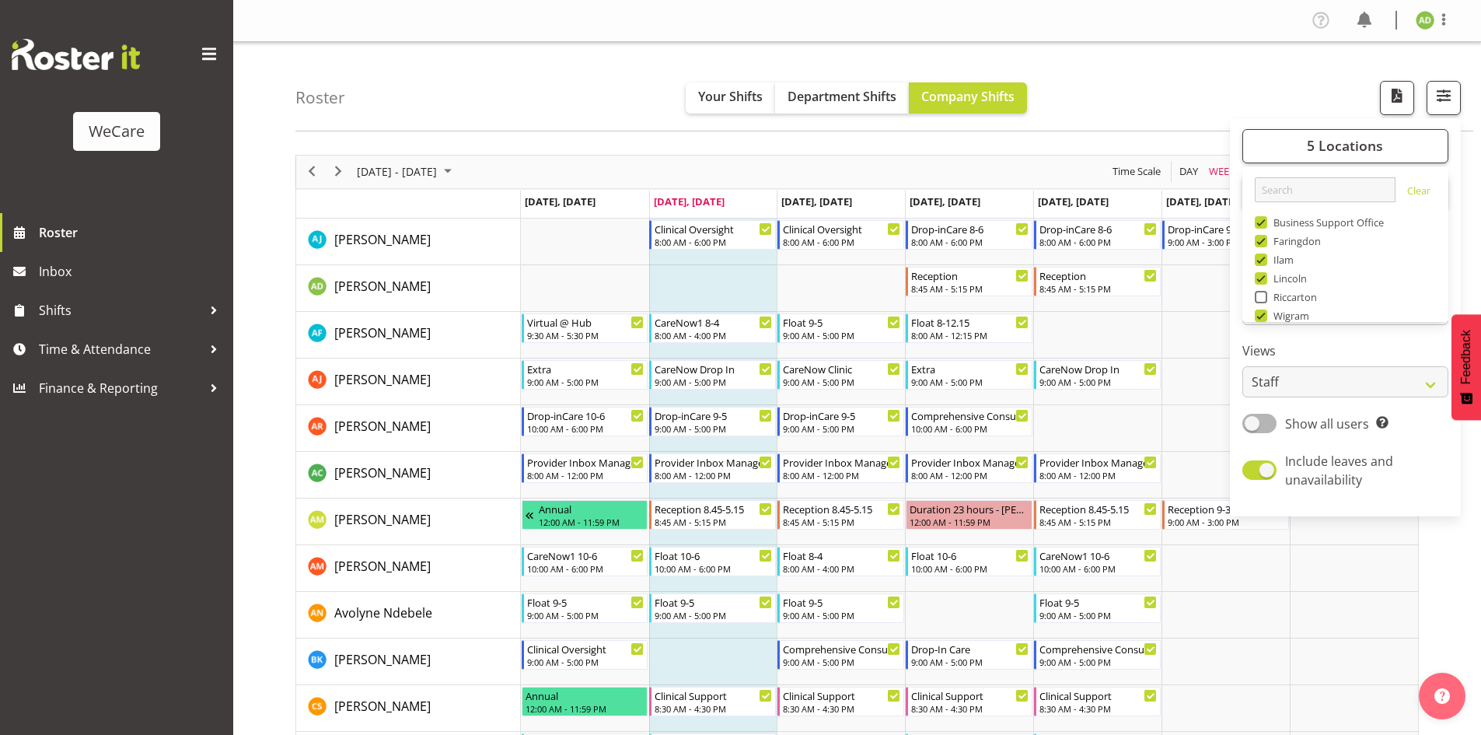
click at [1263, 293] on span at bounding box center [1261, 297] width 12 height 12
click at [1263, 293] on input "Riccarton" at bounding box center [1260, 297] width 10 height 10
checkbox input "true"
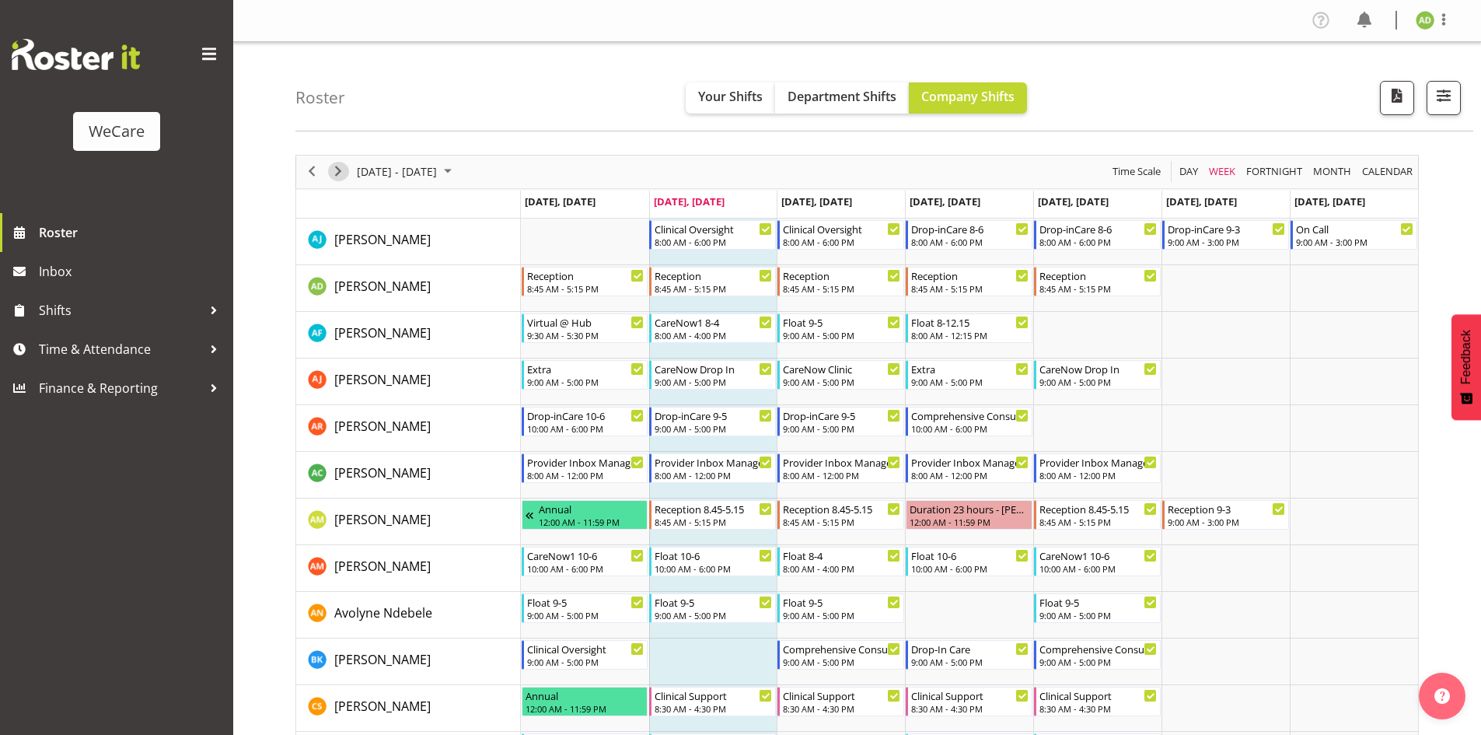
click at [333, 173] on span "Next" at bounding box center [338, 171] width 19 height 19
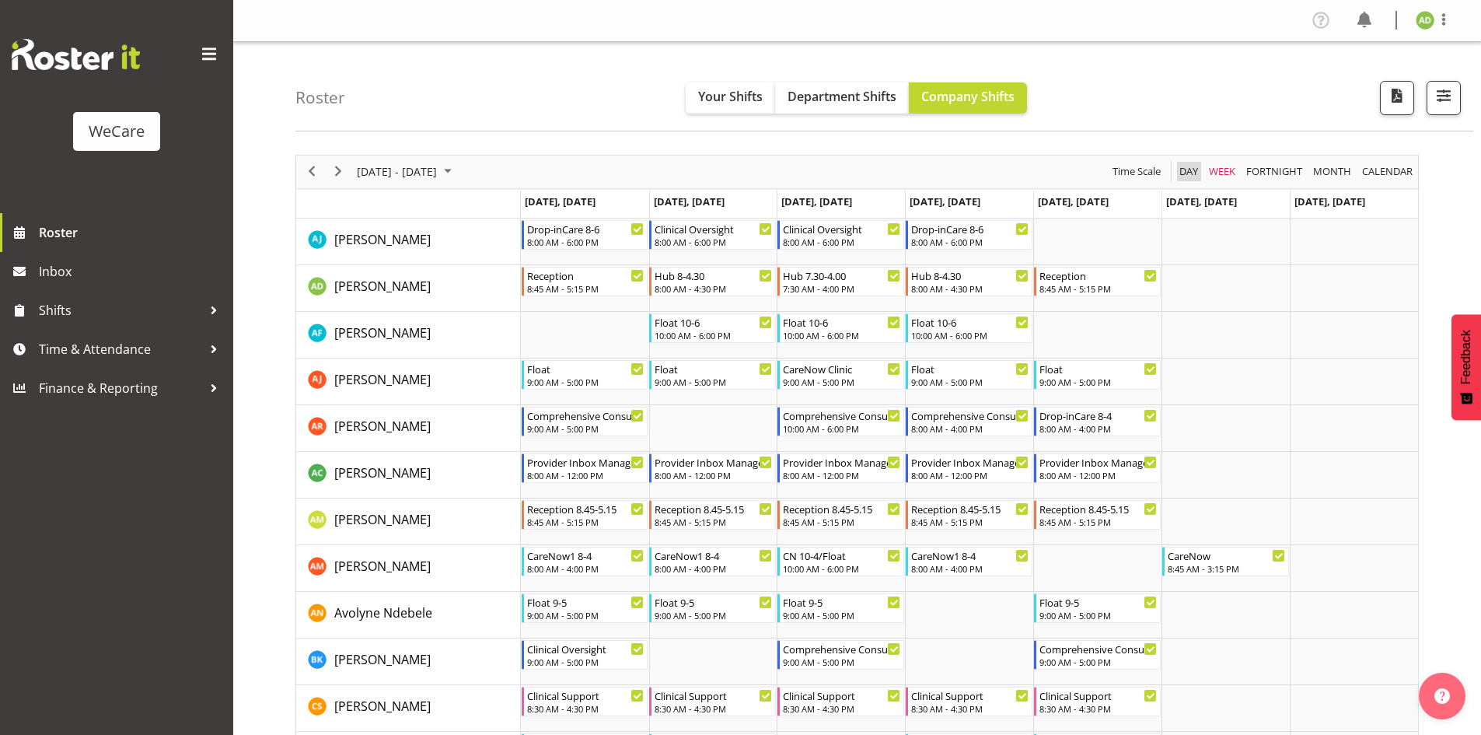
click at [1193, 171] on span "Day" at bounding box center [1189, 171] width 22 height 19
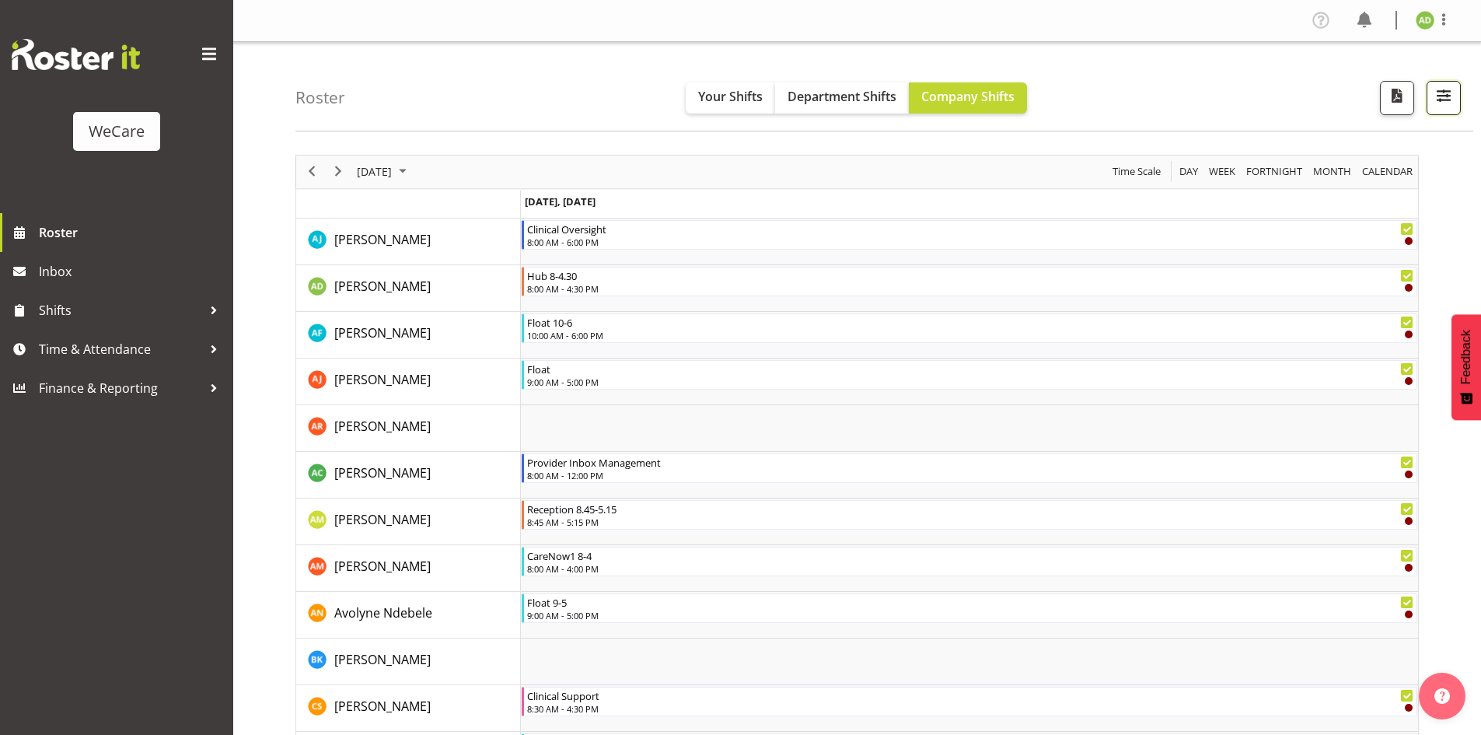
click at [1454, 104] on button "button" at bounding box center [1444, 98] width 34 height 34
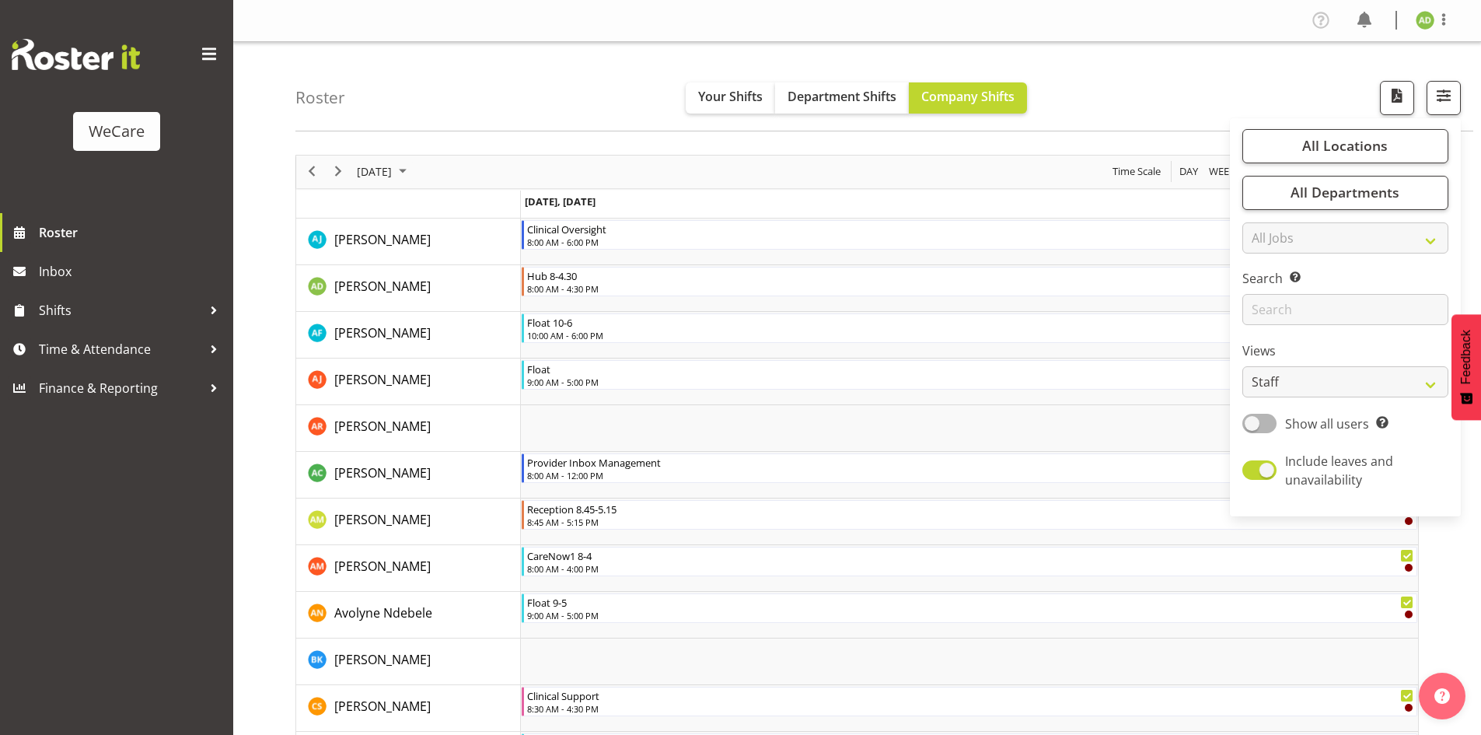
click at [669, 127] on div "Roster Your Shifts Department Shifts Company Shifts All Locations Clear Busines…" at bounding box center [884, 86] width 1178 height 89
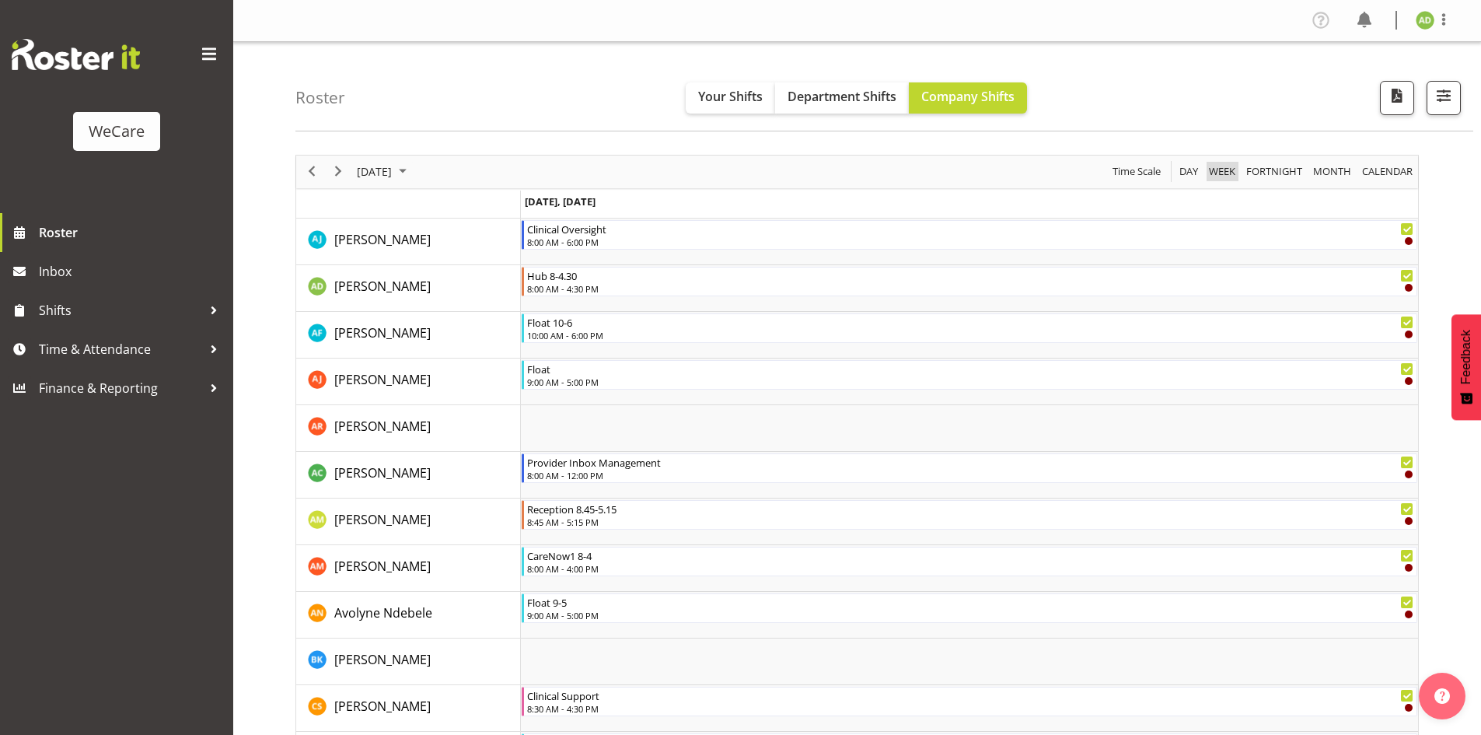
click at [1220, 173] on span "Week" at bounding box center [1222, 171] width 30 height 19
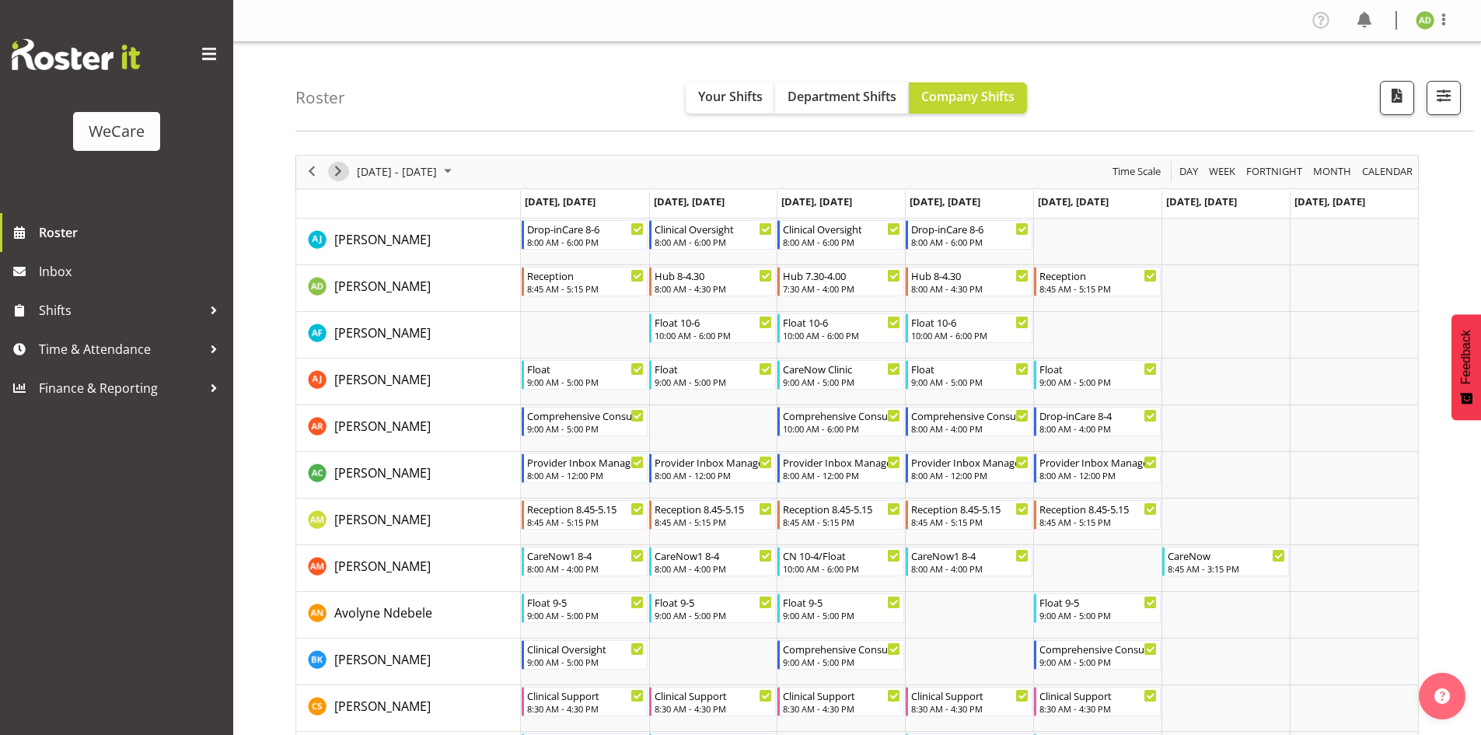
click at [332, 174] on span "Next" at bounding box center [338, 171] width 19 height 19
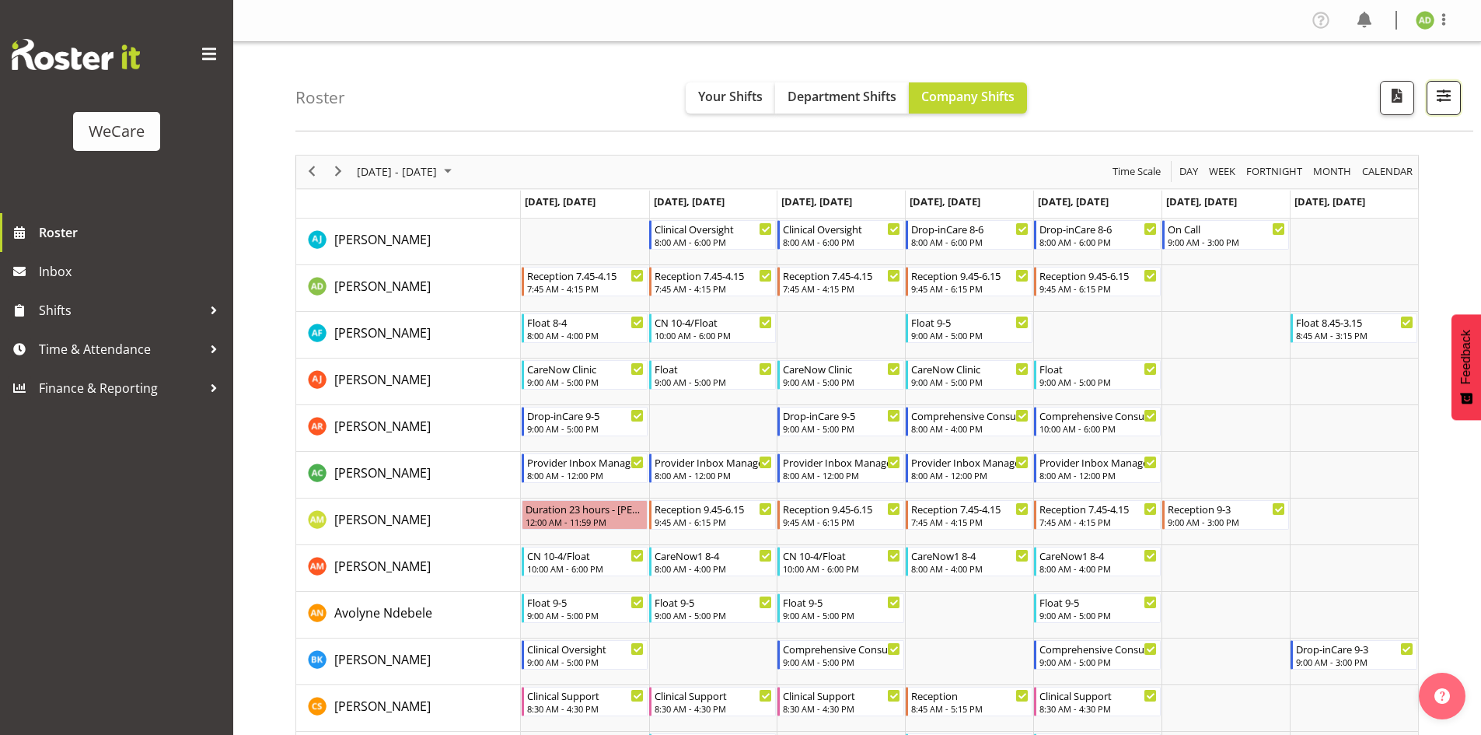
click at [1451, 100] on span "button" at bounding box center [1444, 96] width 20 height 20
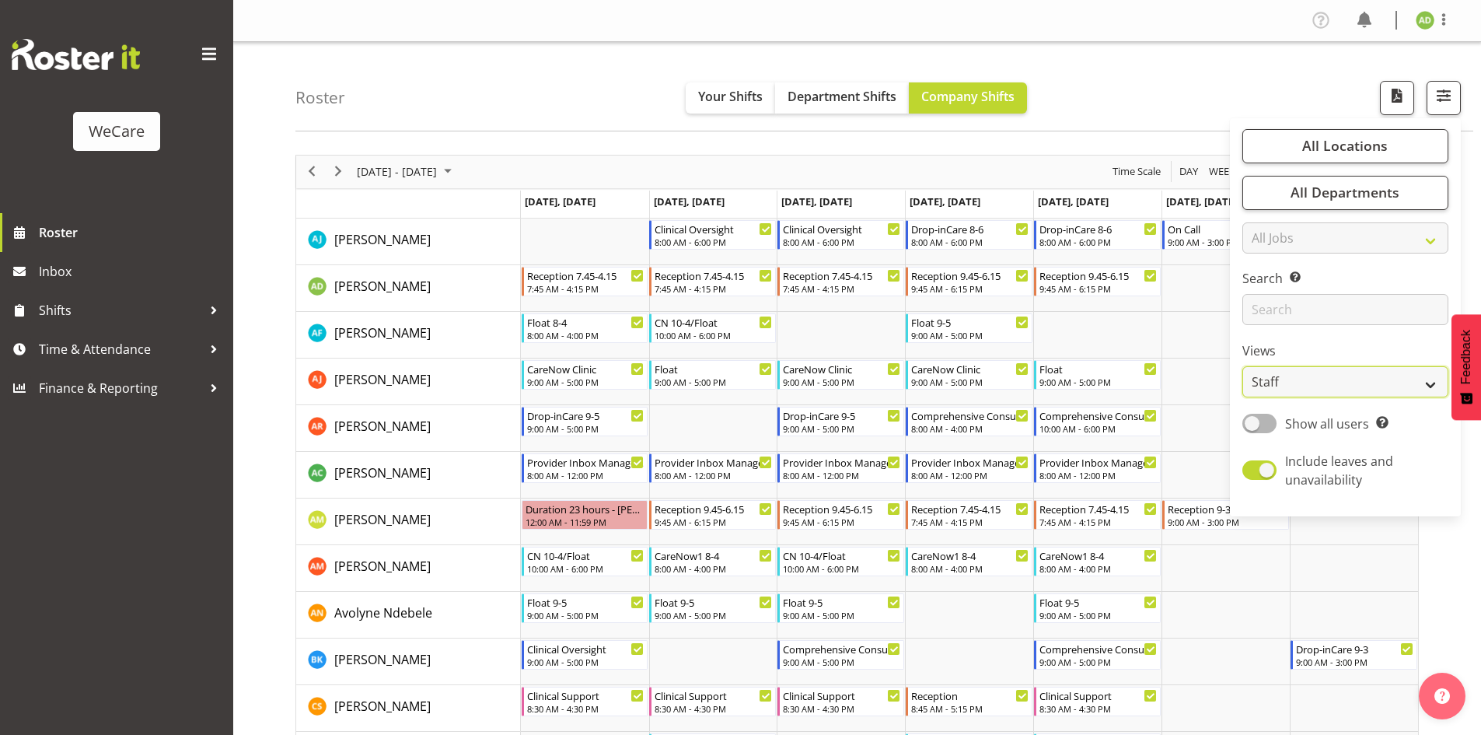
click at [1357, 386] on select "Staff Role Shift - Horizontal Shift - Vertical Staff - Location" at bounding box center [1345, 381] width 206 height 31
click at [1299, 306] on input "text" at bounding box center [1345, 309] width 206 height 31
click at [1314, 135] on button "All Locations" at bounding box center [1345, 146] width 206 height 34
click at [1144, 127] on div "Roster Your Shifts Department Shifts Company Shifts All Locations Clear Busines…" at bounding box center [884, 86] width 1178 height 89
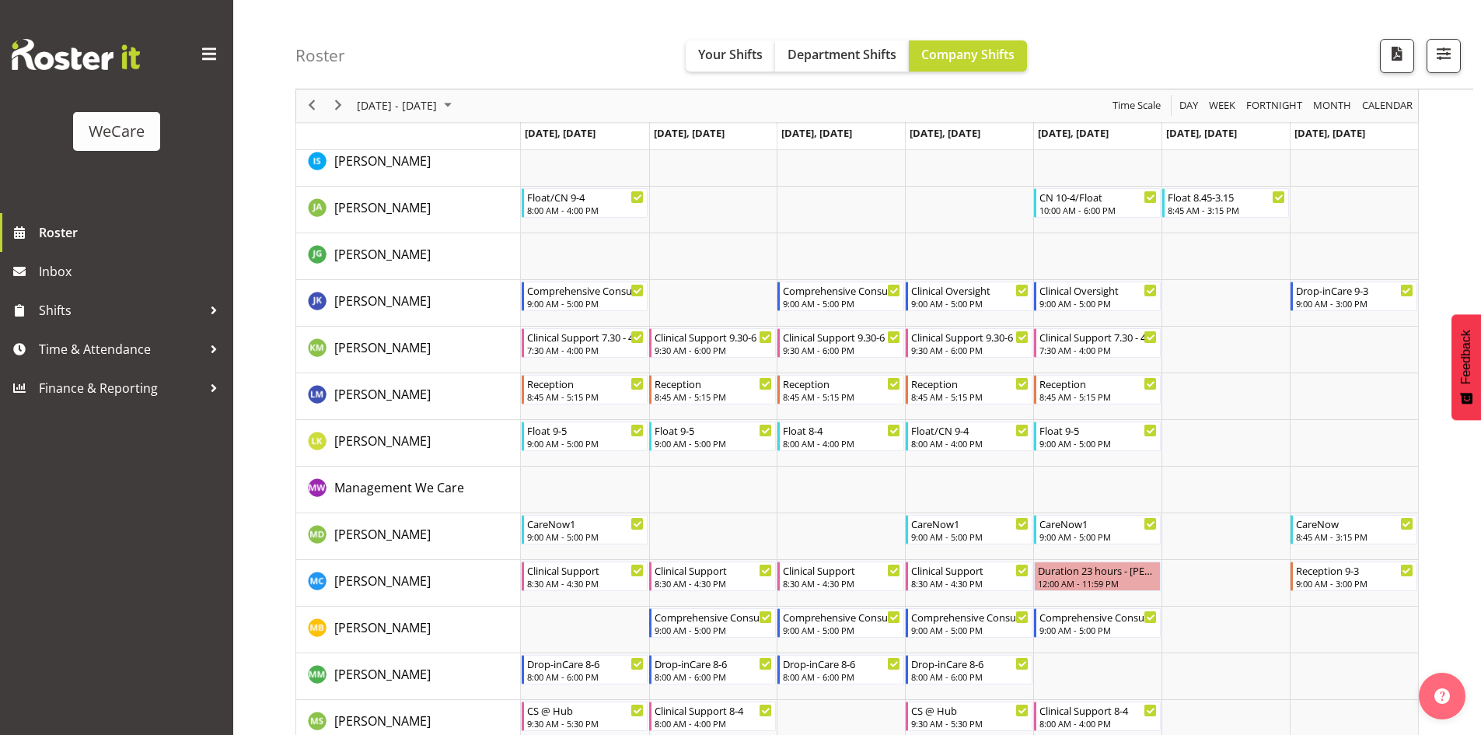
scroll to position [1133, 0]
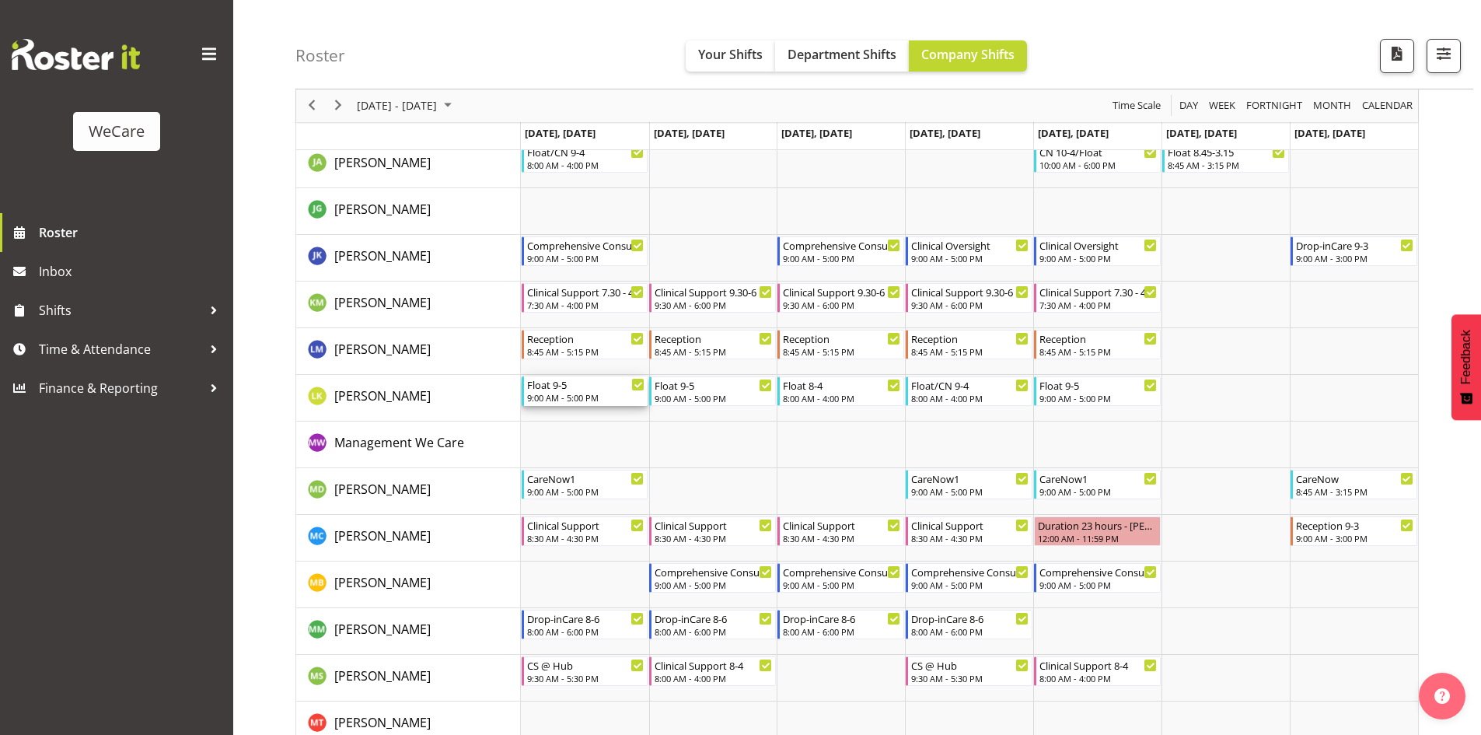
click at [595, 386] on div "Float 9-5" at bounding box center [586, 384] width 118 height 16
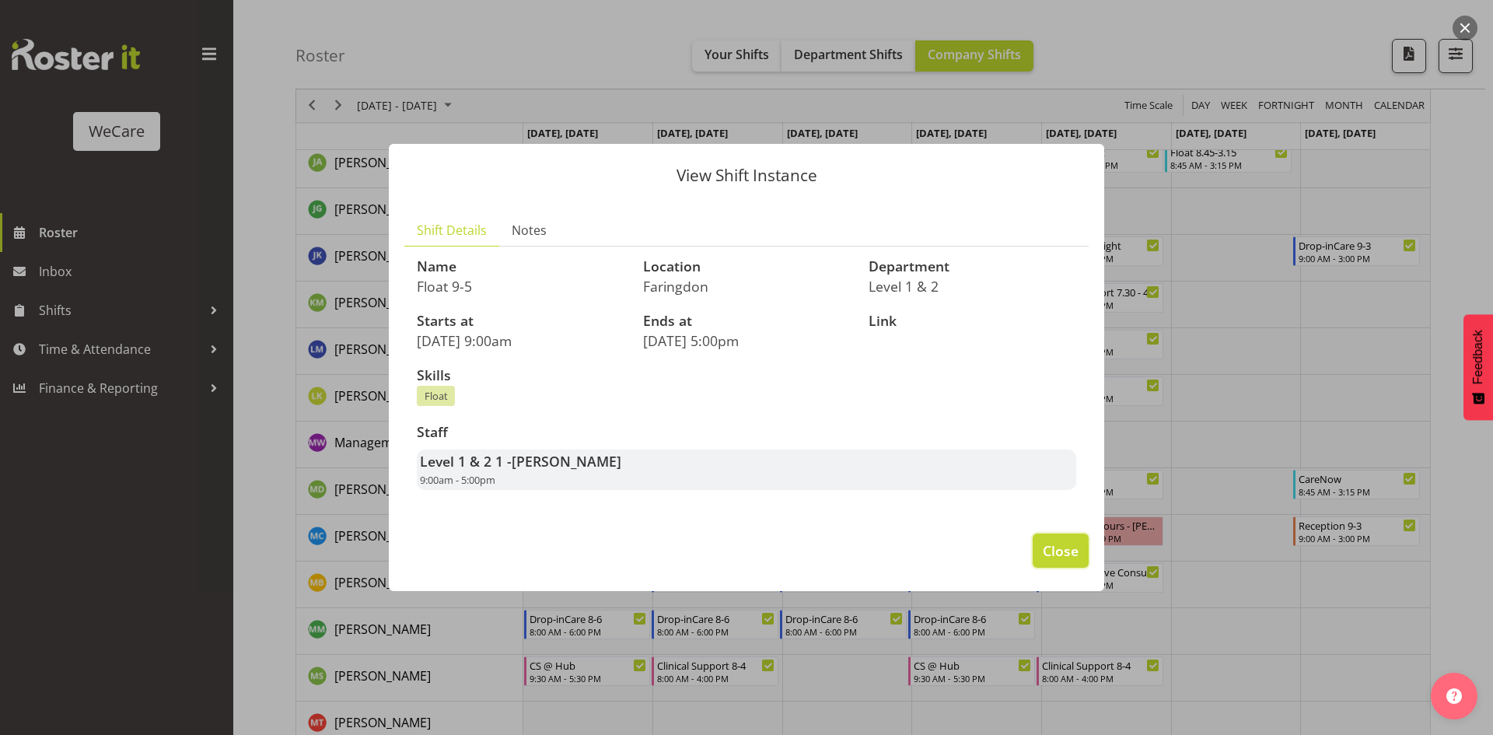
click at [1057, 548] on span "Close" at bounding box center [1060, 550] width 36 height 20
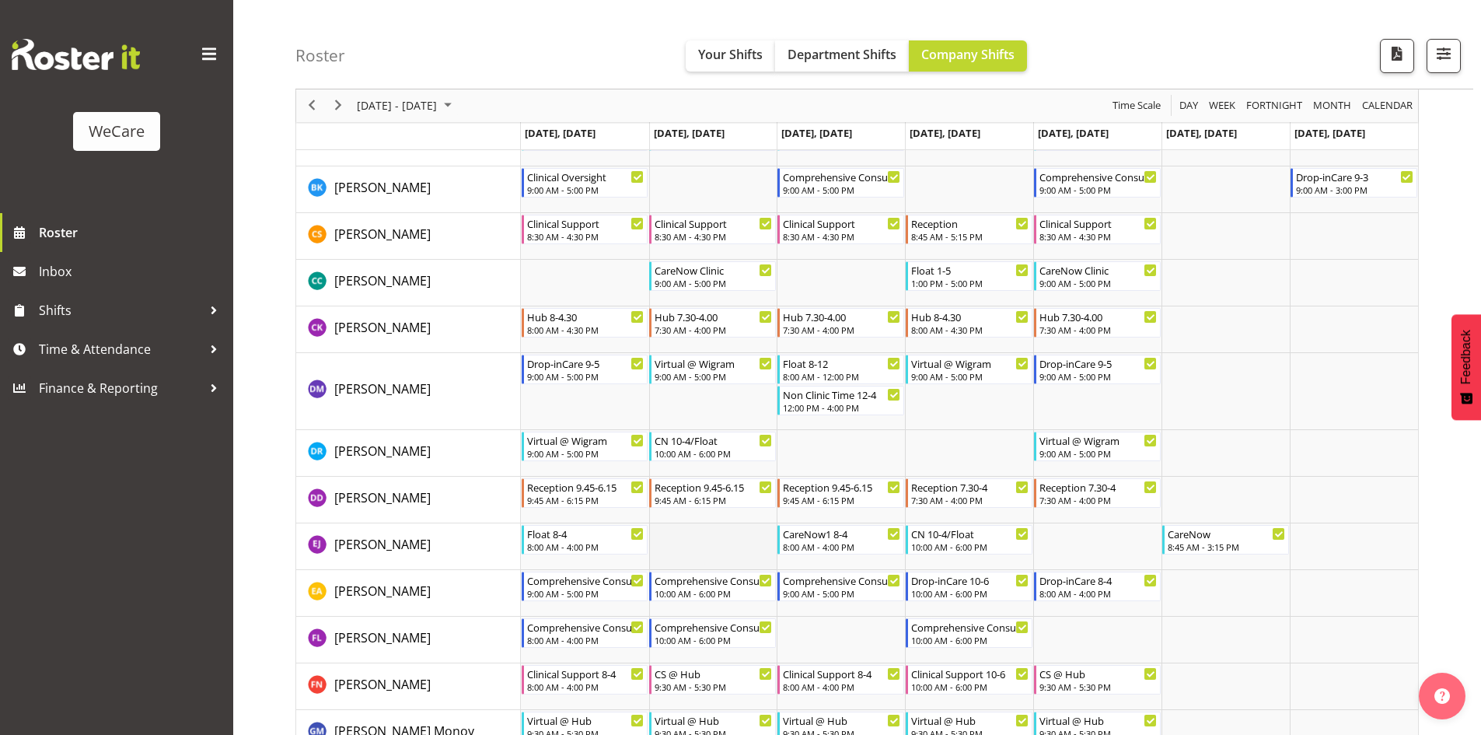
scroll to position [471, 0]
